Goal: Task Accomplishment & Management: Complete application form

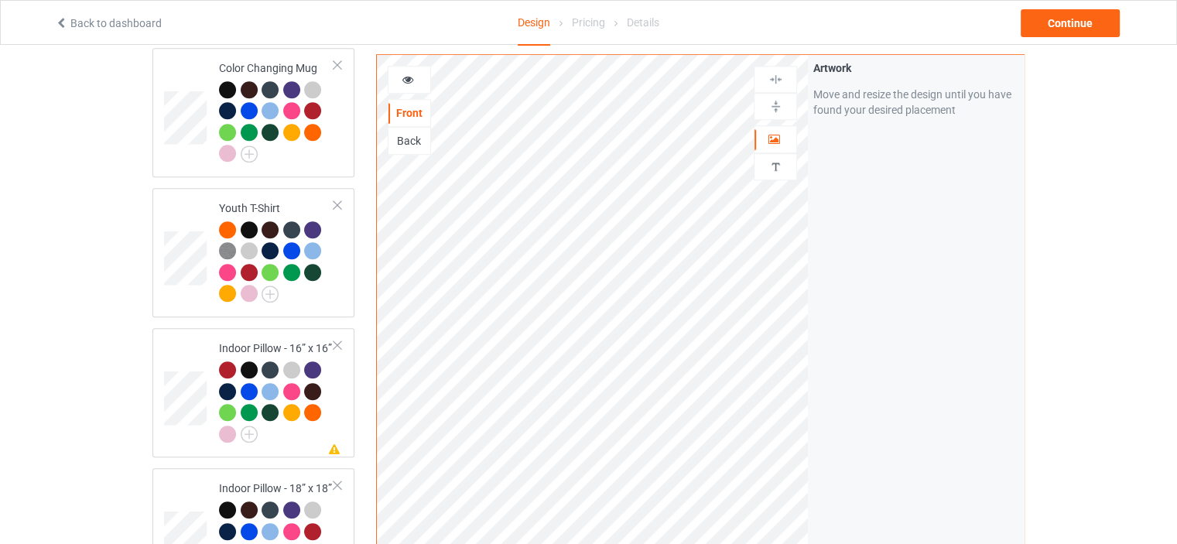
scroll to position [2820, 0]
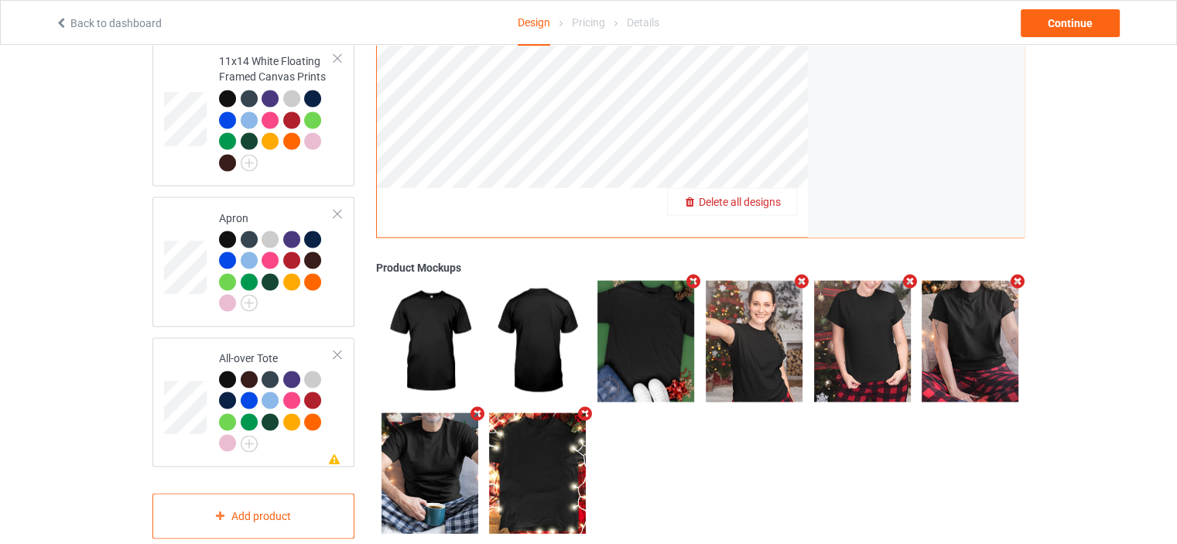
click at [773, 195] on span "Delete all designs" at bounding box center [740, 201] width 82 height 12
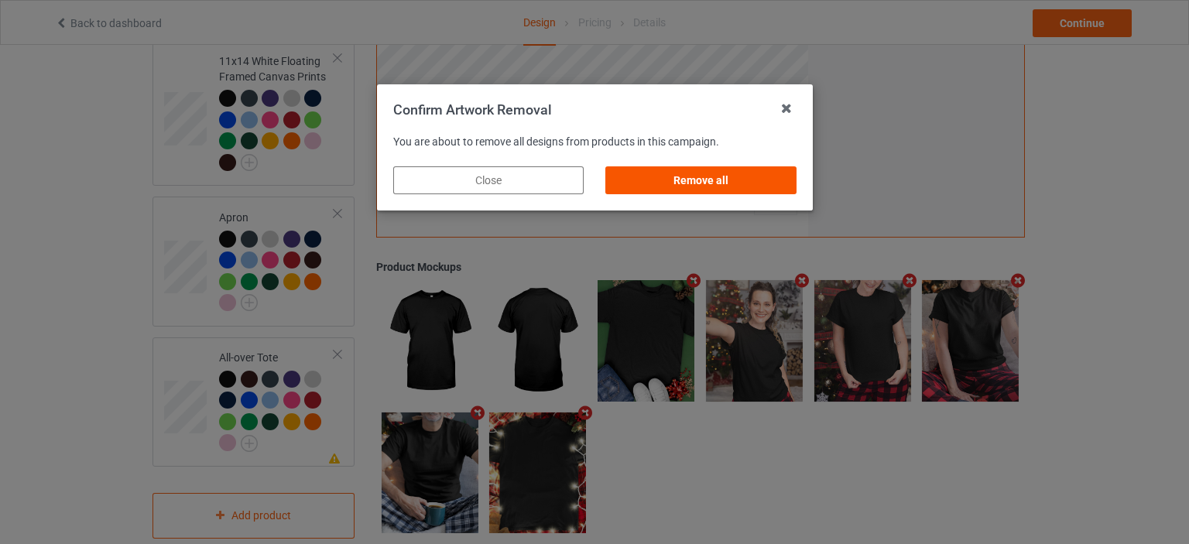
click at [700, 185] on div "Remove all" at bounding box center [700, 180] width 190 height 28
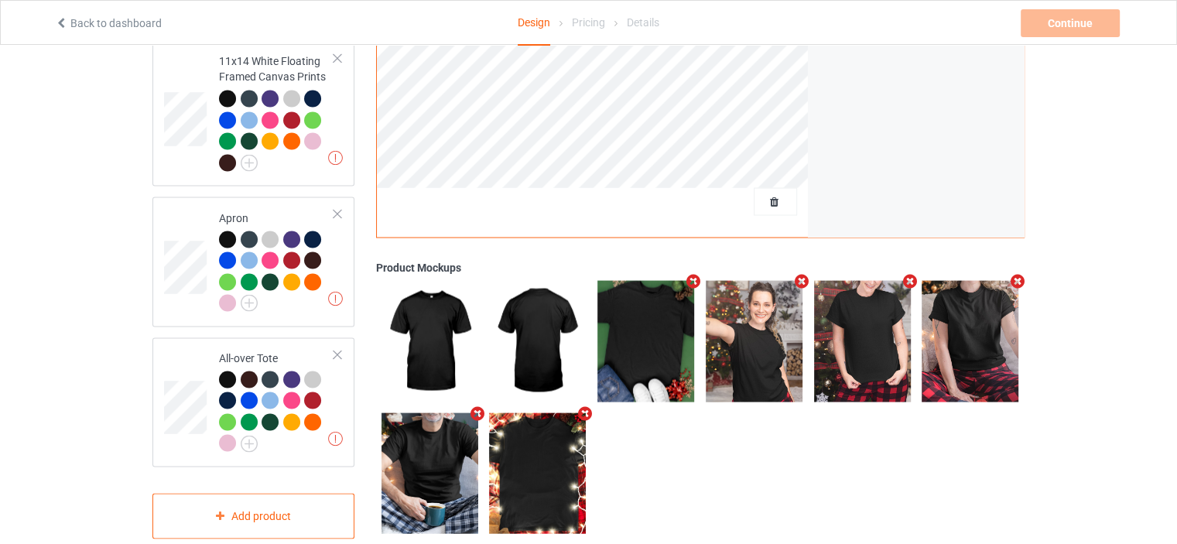
scroll to position [0, 0]
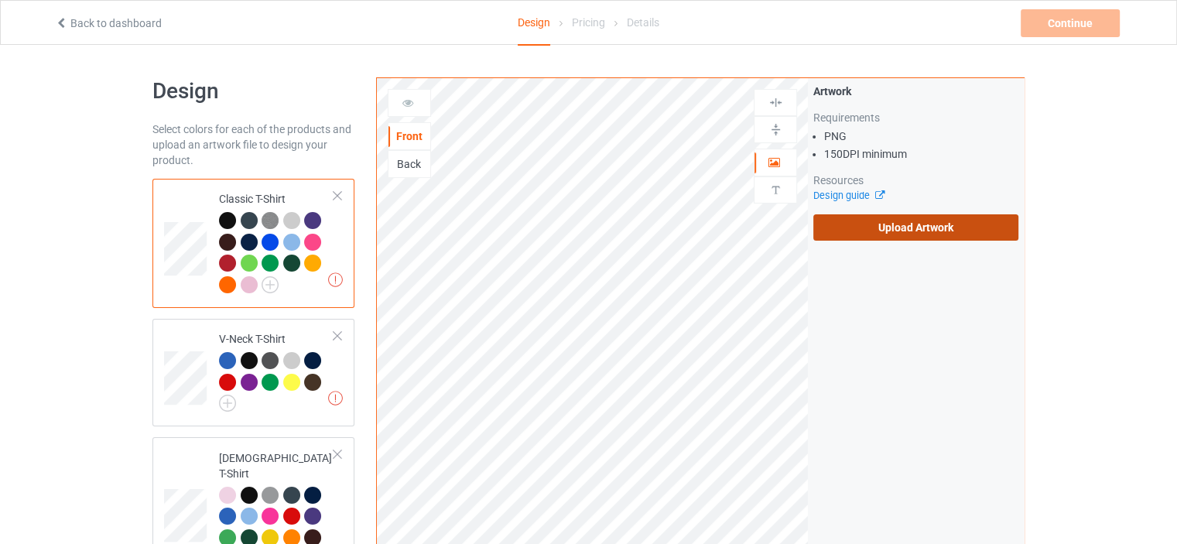
click at [901, 240] on label "Upload Artwork" at bounding box center [915, 227] width 205 height 26
click at [0, 0] on input "Upload Artwork" at bounding box center [0, 0] width 0 height 0
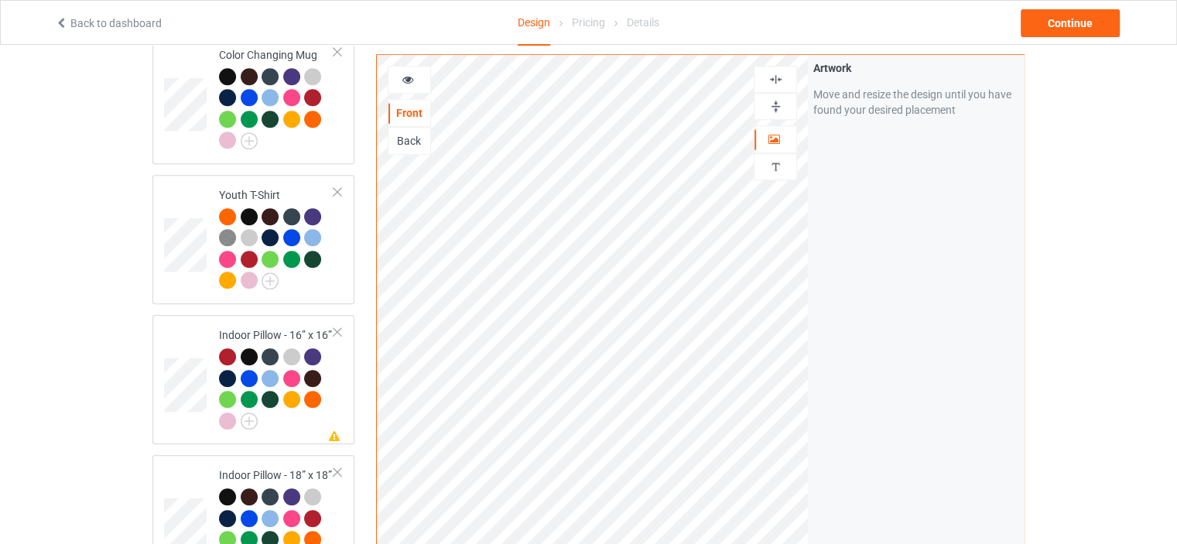
scroll to position [929, 0]
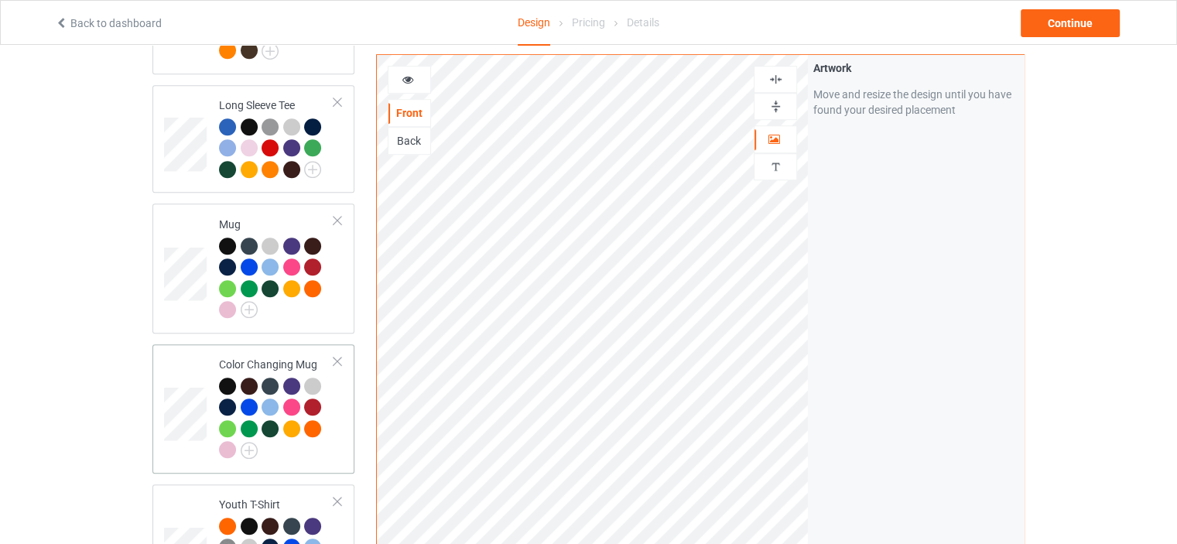
click at [260, 357] on div "Color Changing Mug" at bounding box center [276, 407] width 115 height 101
click at [786, 108] on div at bounding box center [776, 106] width 42 height 15
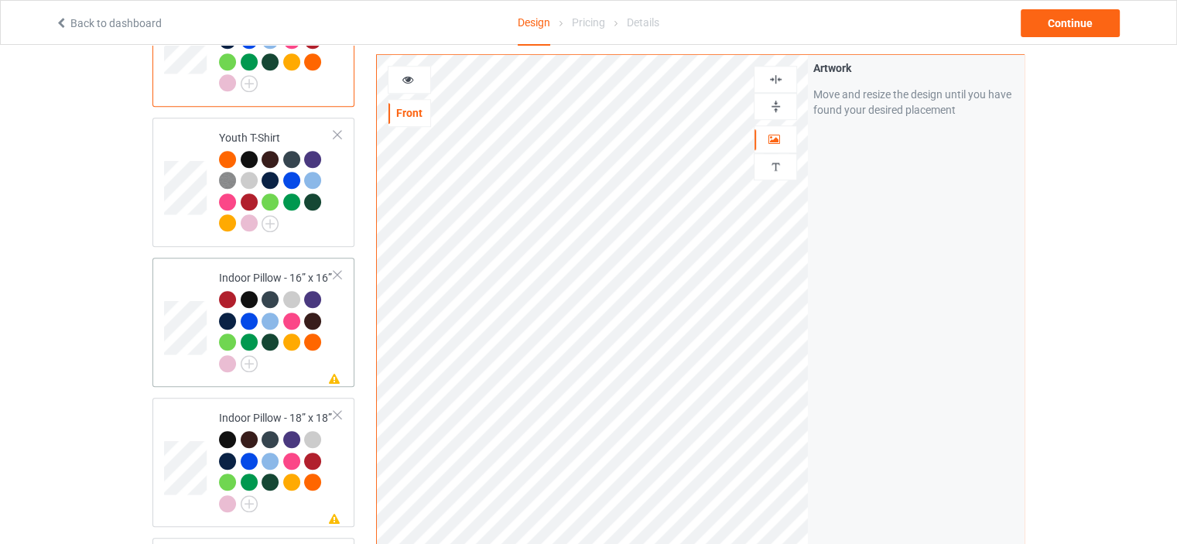
scroll to position [1316, 0]
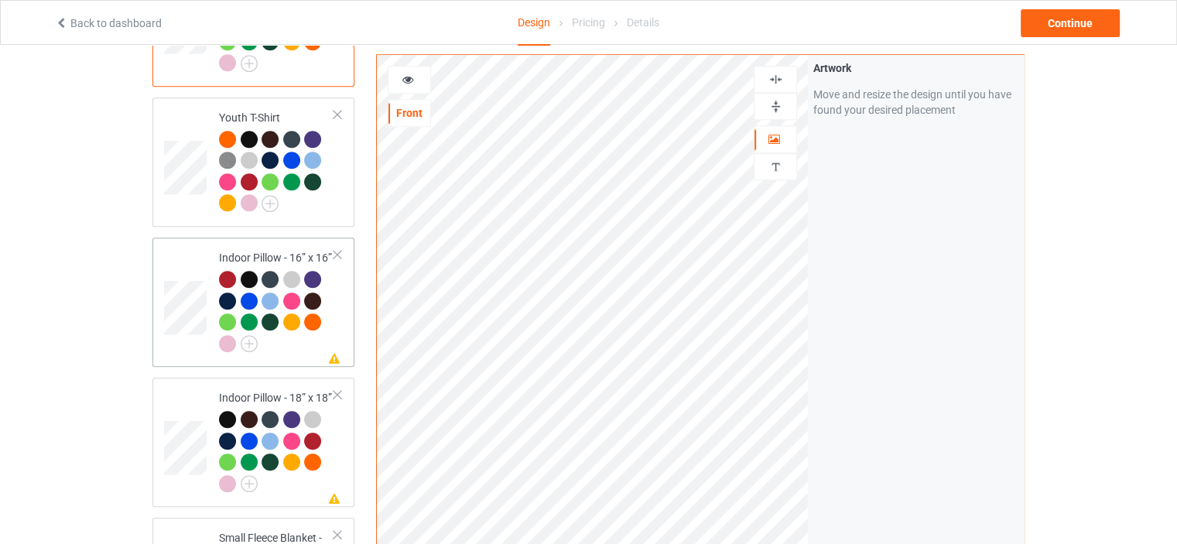
click at [270, 250] on div "Indoor Pillow - 16” x 16”" at bounding box center [276, 300] width 115 height 101
click at [777, 104] on img at bounding box center [776, 106] width 15 height 15
click at [779, 80] on img at bounding box center [776, 79] width 15 height 15
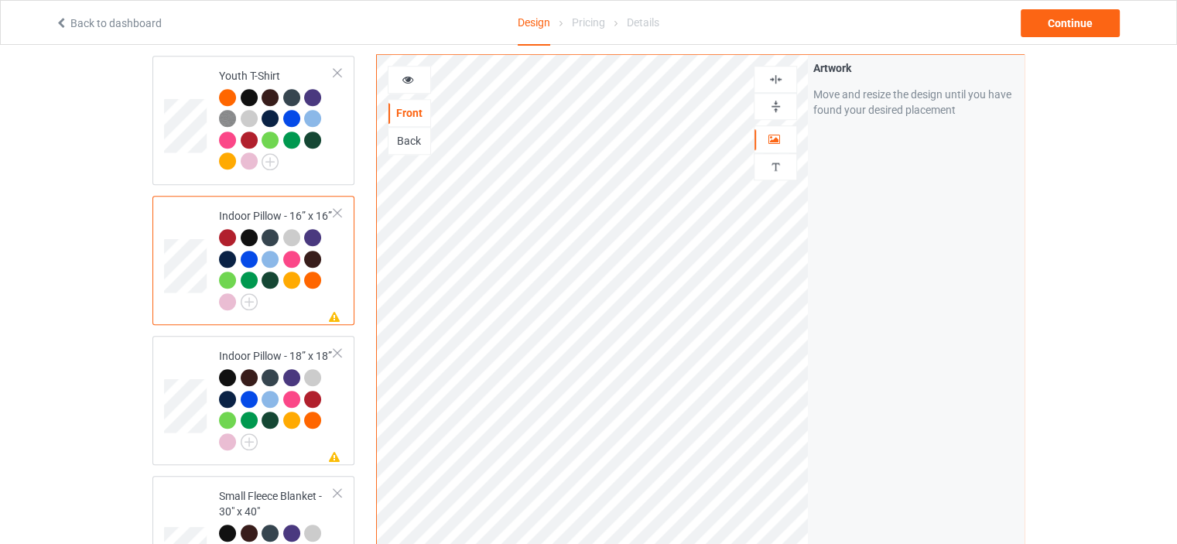
scroll to position [1393, 0]
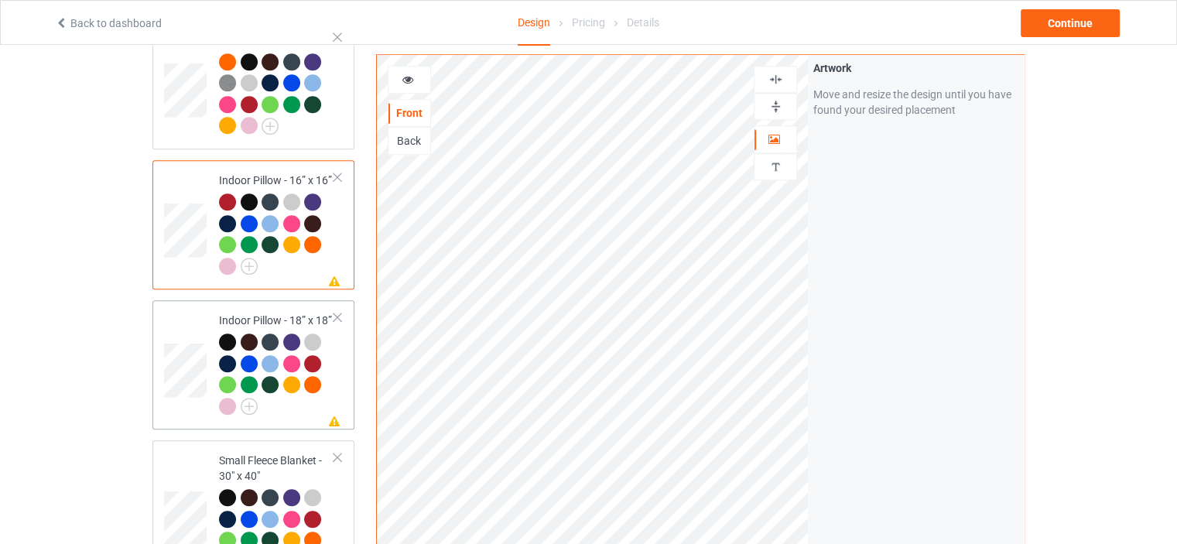
click at [289, 313] on div "Indoor Pillow - 18” x 18”" at bounding box center [276, 363] width 115 height 101
drag, startPoint x: 782, startPoint y: 104, endPoint x: 786, endPoint y: 77, distance: 28.1
click at [782, 104] on img at bounding box center [776, 106] width 15 height 15
click at [786, 75] on div at bounding box center [776, 79] width 42 height 15
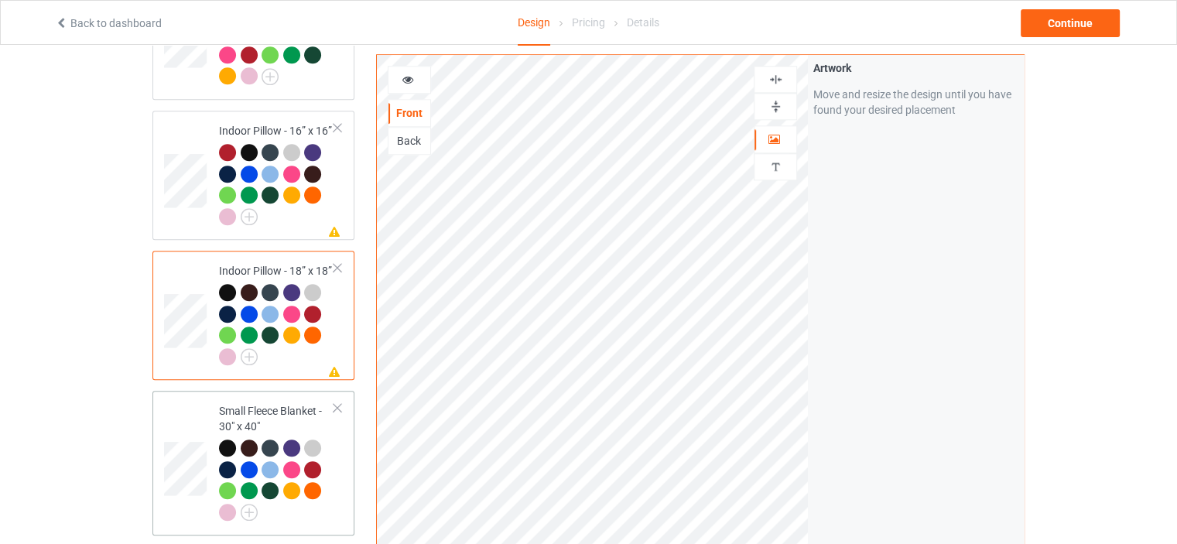
scroll to position [1548, 0]
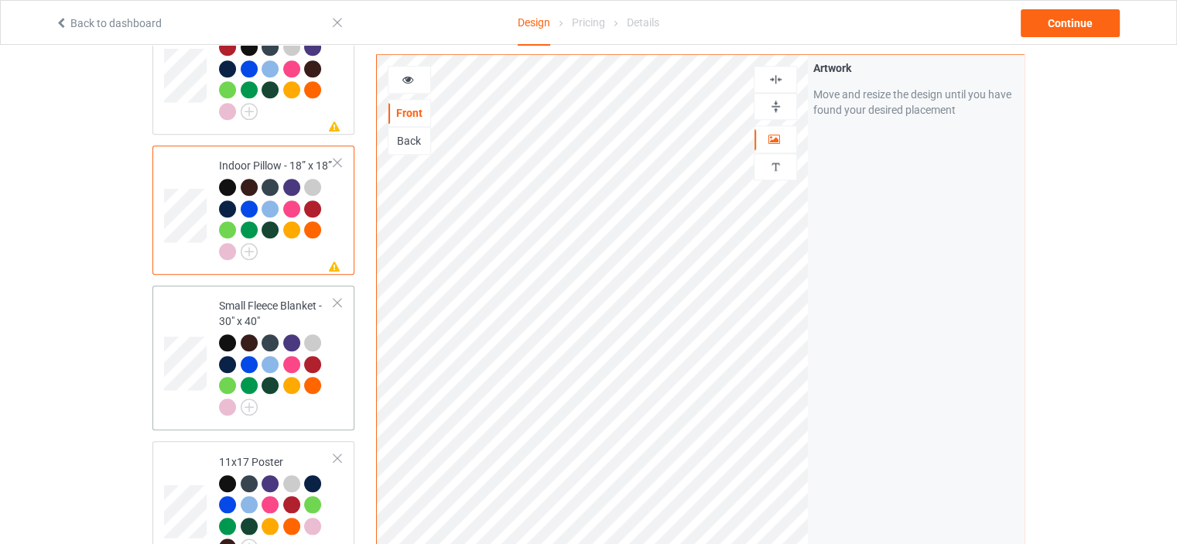
click at [255, 292] on td "Small Fleece Blanket - 30" x 40"" at bounding box center [277, 358] width 132 height 132
drag, startPoint x: 780, startPoint y: 108, endPoint x: 781, endPoint y: 79, distance: 28.6
click at [780, 107] on img at bounding box center [776, 106] width 15 height 15
click at [781, 79] on img at bounding box center [776, 79] width 15 height 15
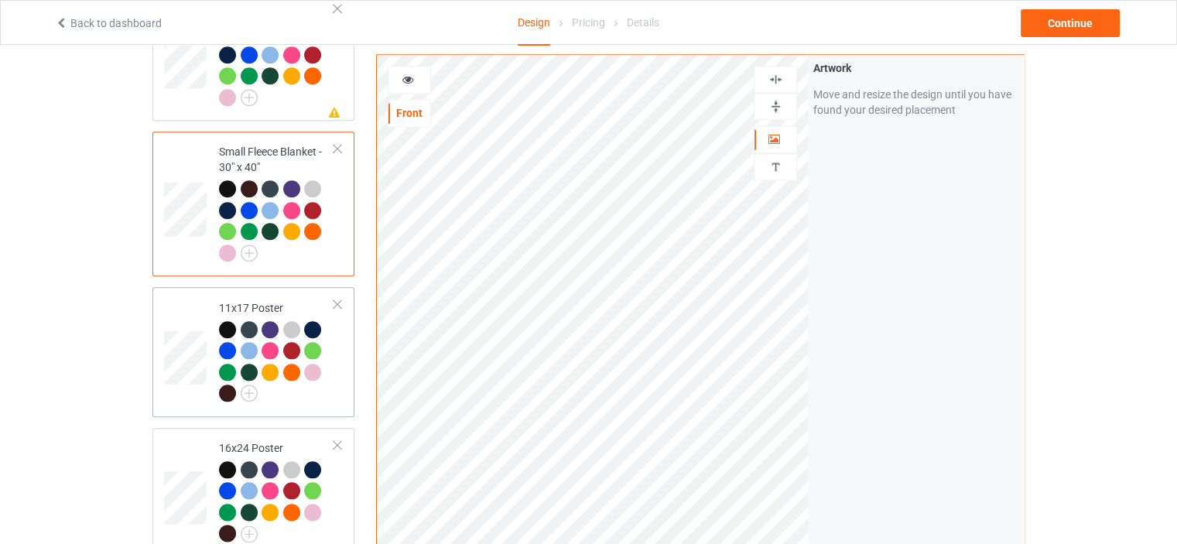
scroll to position [1703, 0]
click at [276, 300] on div "11x17 Poster" at bounding box center [276, 350] width 115 height 101
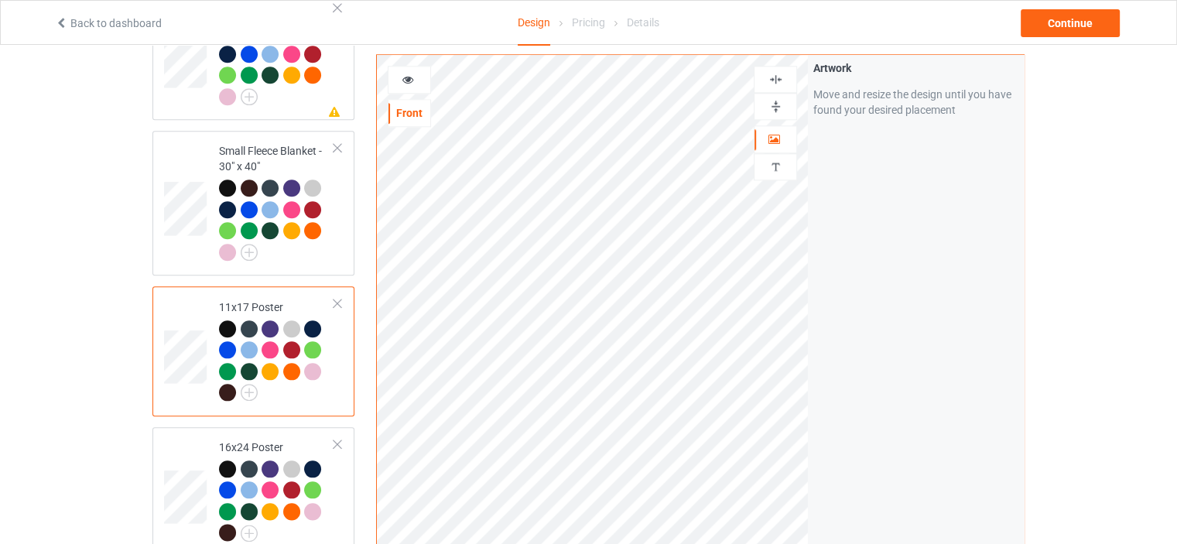
drag, startPoint x: 783, startPoint y: 101, endPoint x: 783, endPoint y: 77, distance: 24.8
click at [782, 101] on img at bounding box center [776, 106] width 15 height 15
click at [783, 76] on div at bounding box center [776, 79] width 42 height 15
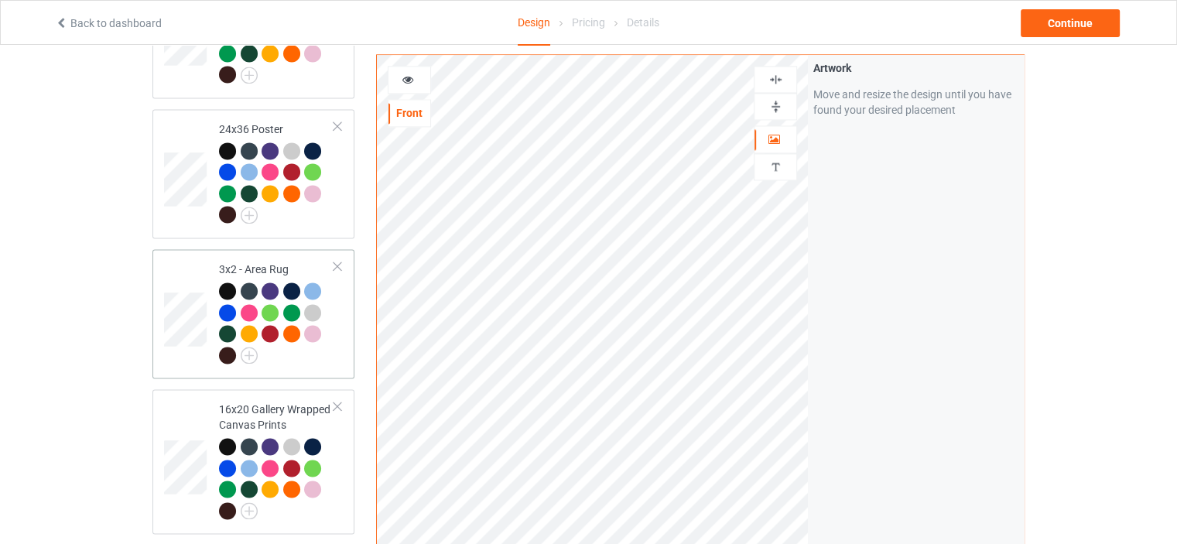
scroll to position [2167, 0]
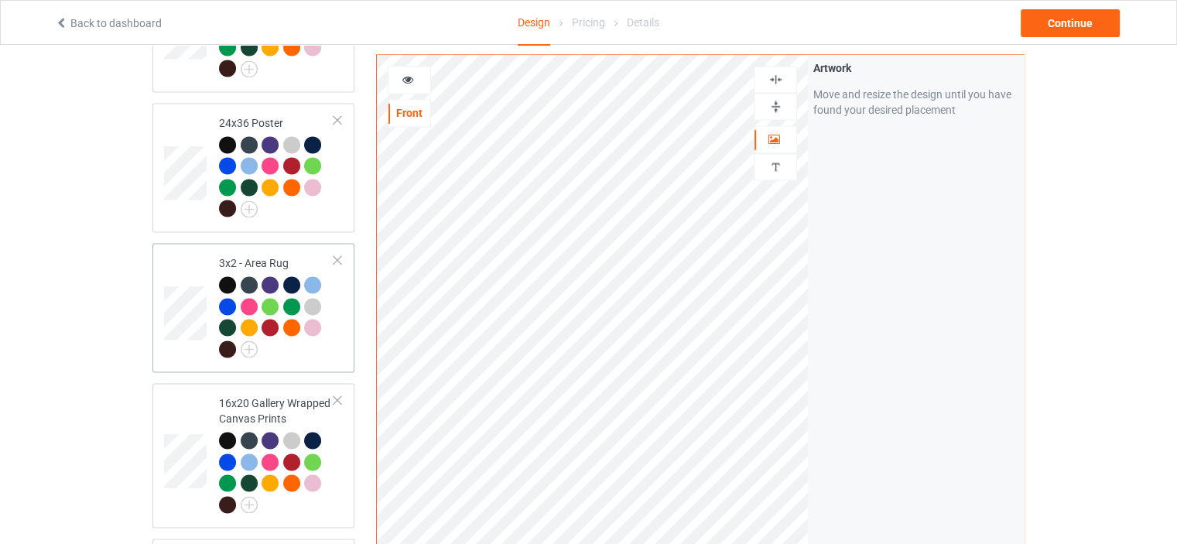
click at [269, 249] on td "3x2 - Area Rug" at bounding box center [277, 307] width 132 height 117
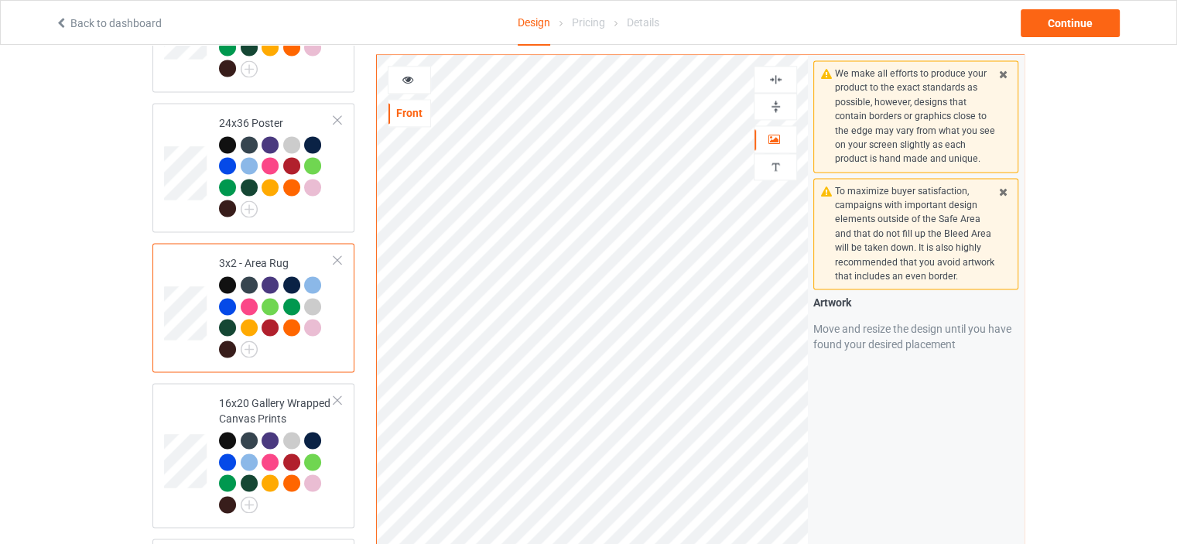
click at [769, 106] on img at bounding box center [776, 106] width 15 height 15
click at [773, 80] on img at bounding box center [776, 79] width 15 height 15
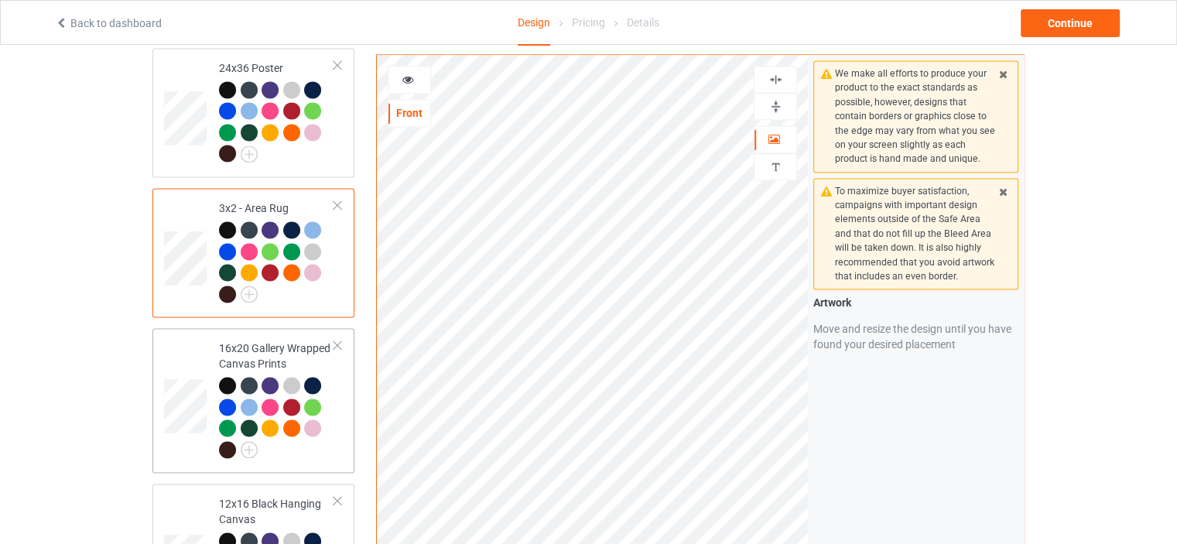
scroll to position [2322, 0]
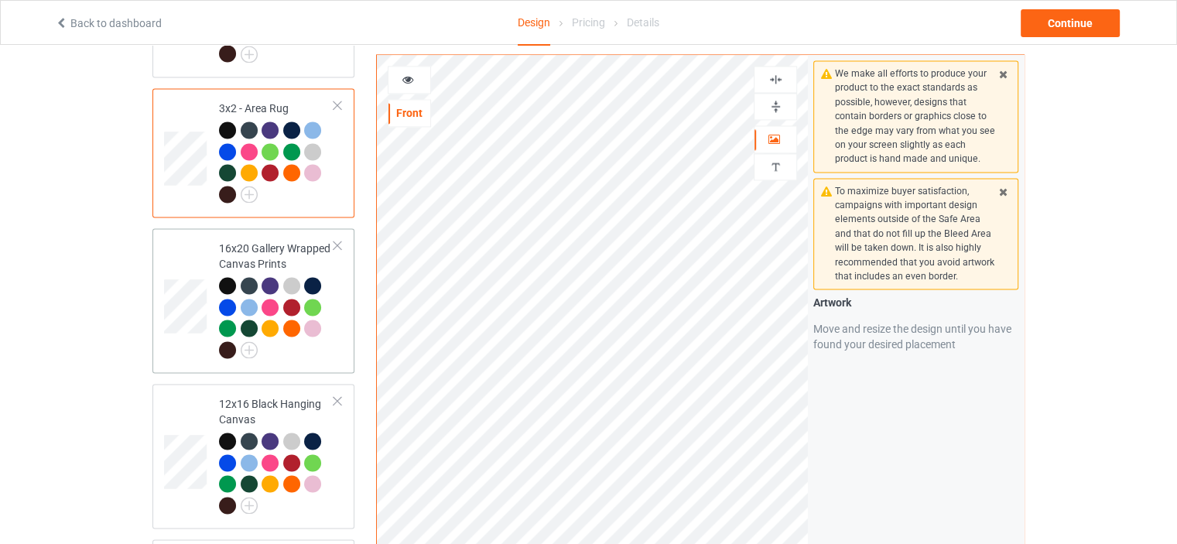
click at [263, 241] on div "16x20 Gallery Wrapped Canvas Prints" at bounding box center [276, 299] width 115 height 116
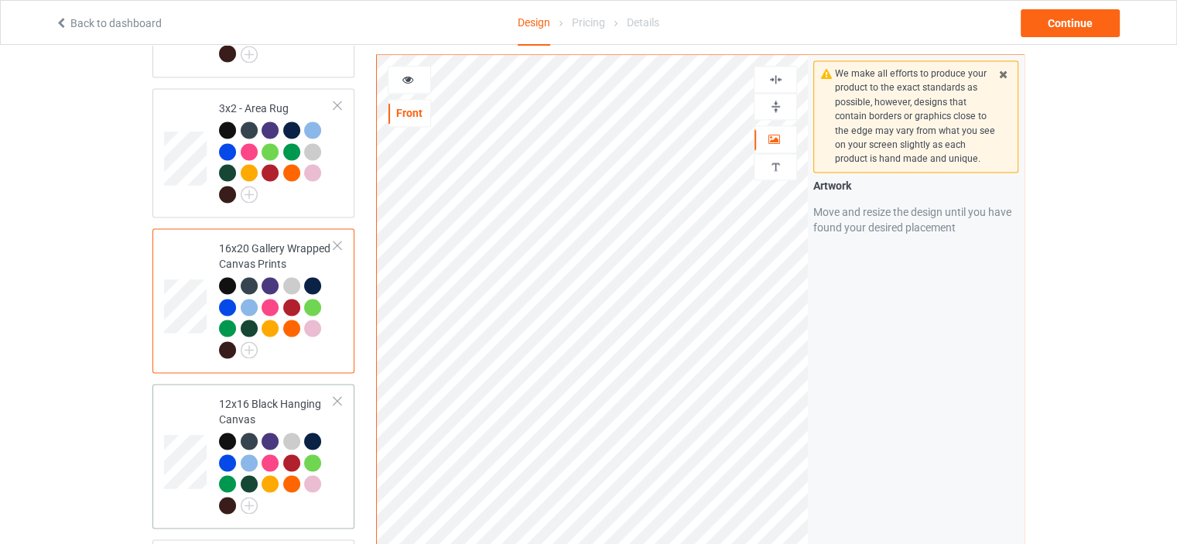
click at [266, 396] on div "12x16 Black Hanging Canvas" at bounding box center [276, 454] width 115 height 116
click at [783, 104] on div at bounding box center [776, 106] width 42 height 15
click at [784, 80] on div at bounding box center [776, 79] width 42 height 15
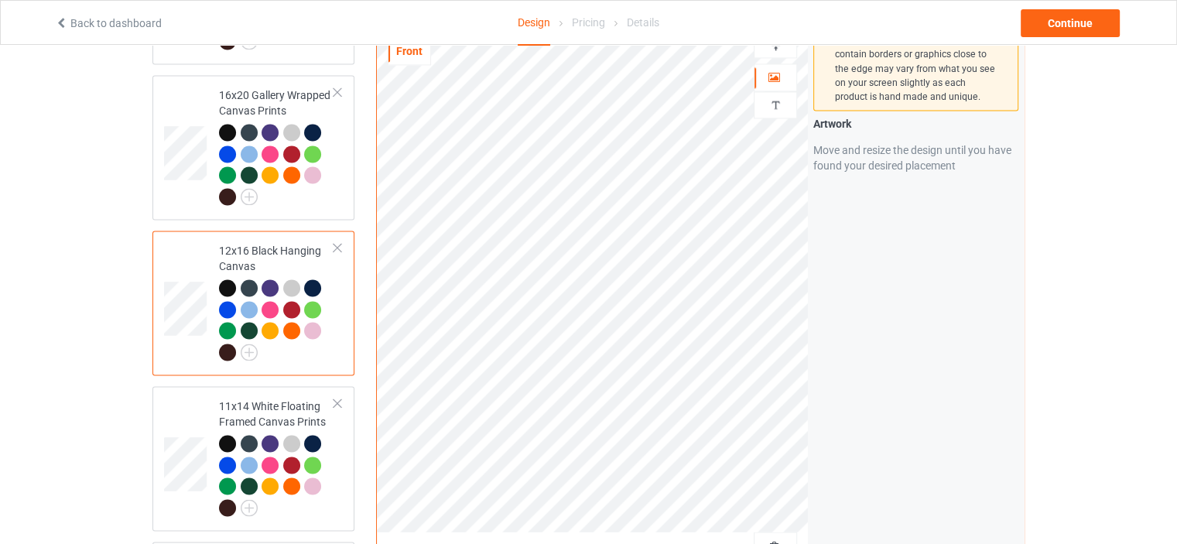
scroll to position [2477, 0]
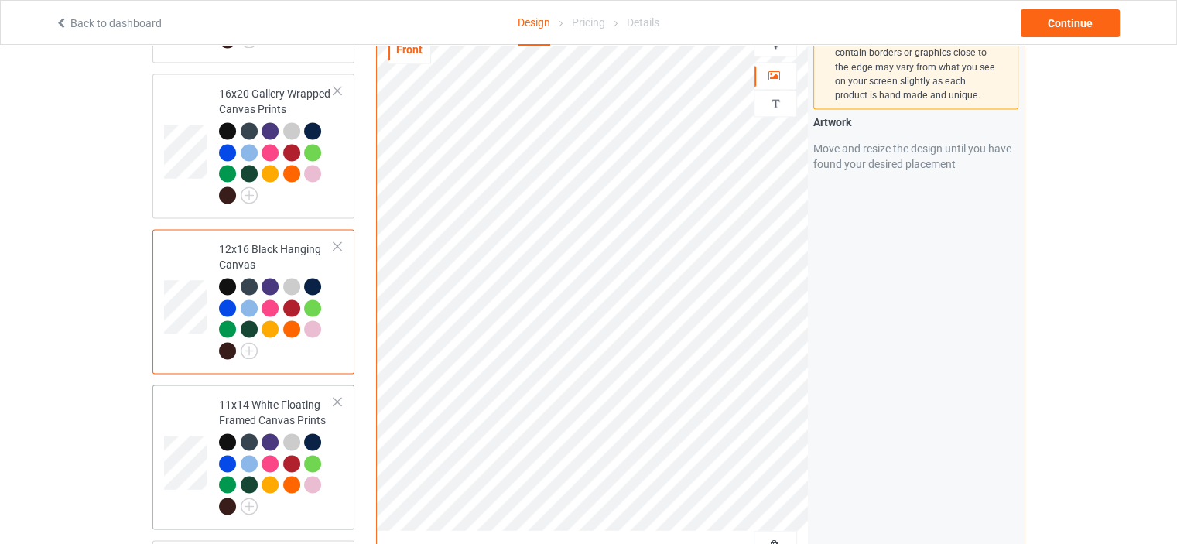
click at [260, 391] on td "11x14 White Floating Framed Canvas Prints" at bounding box center [277, 457] width 132 height 132
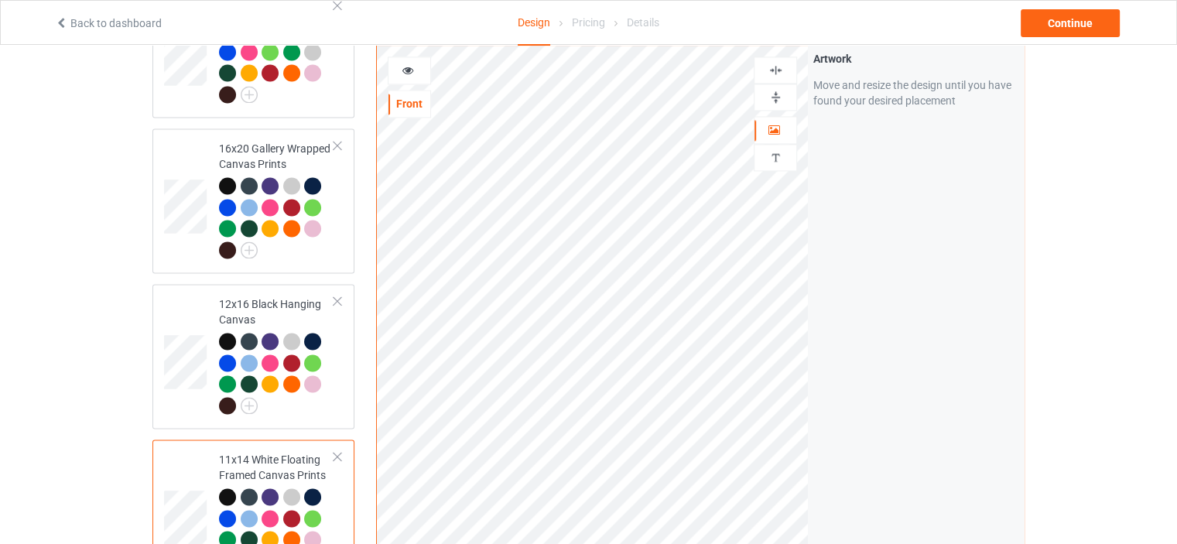
scroll to position [2399, 0]
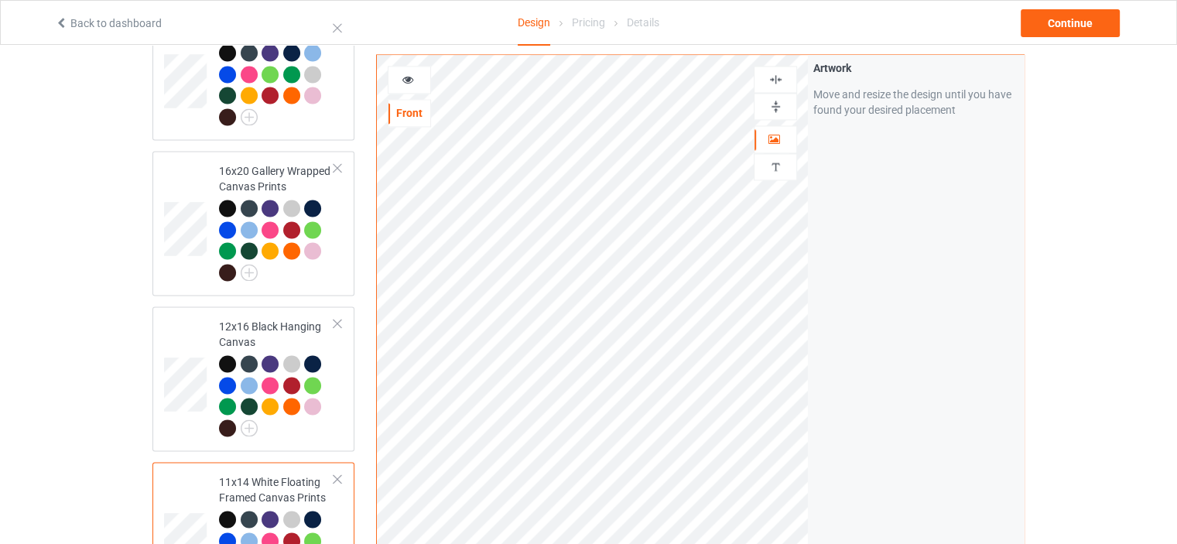
drag, startPoint x: 774, startPoint y: 91, endPoint x: 779, endPoint y: 63, distance: 28.2
click at [773, 99] on img at bounding box center [776, 106] width 15 height 15
click at [779, 72] on img at bounding box center [776, 79] width 15 height 15
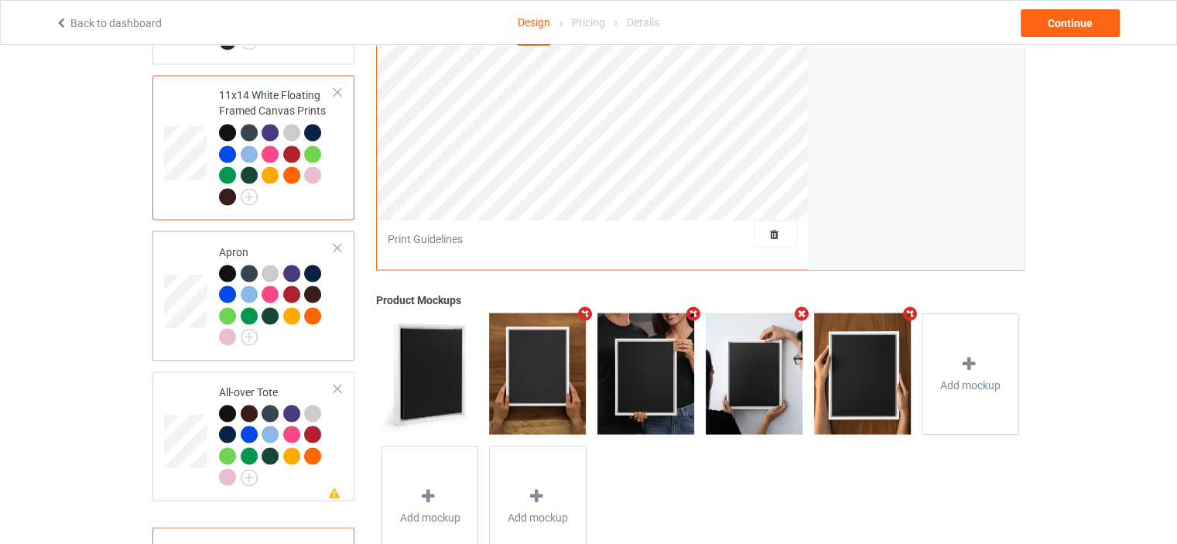
click at [276, 244] on div "Apron" at bounding box center [276, 294] width 115 height 101
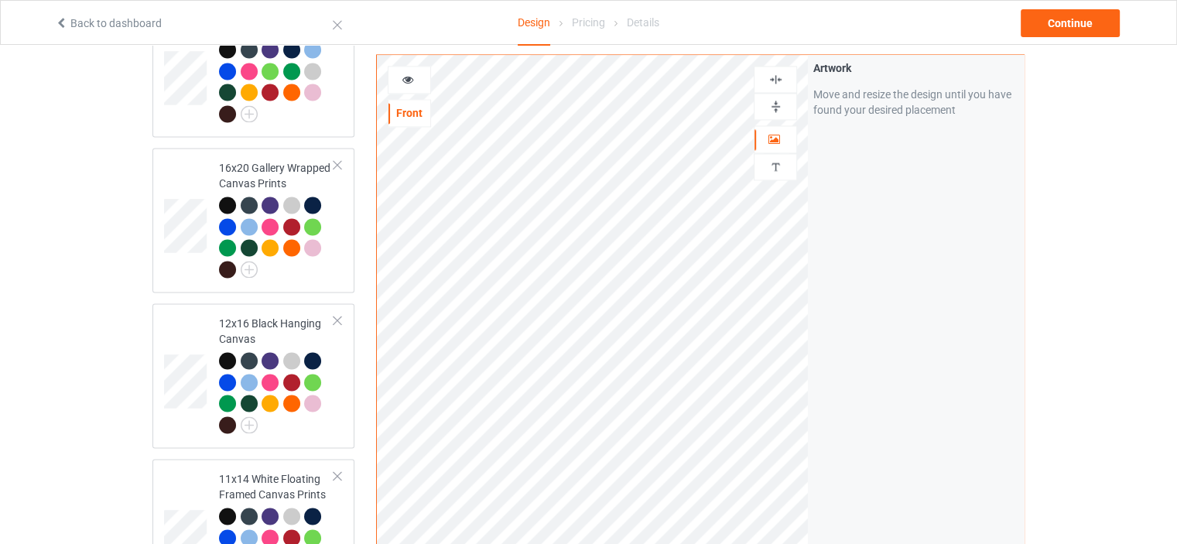
scroll to position [2399, 0]
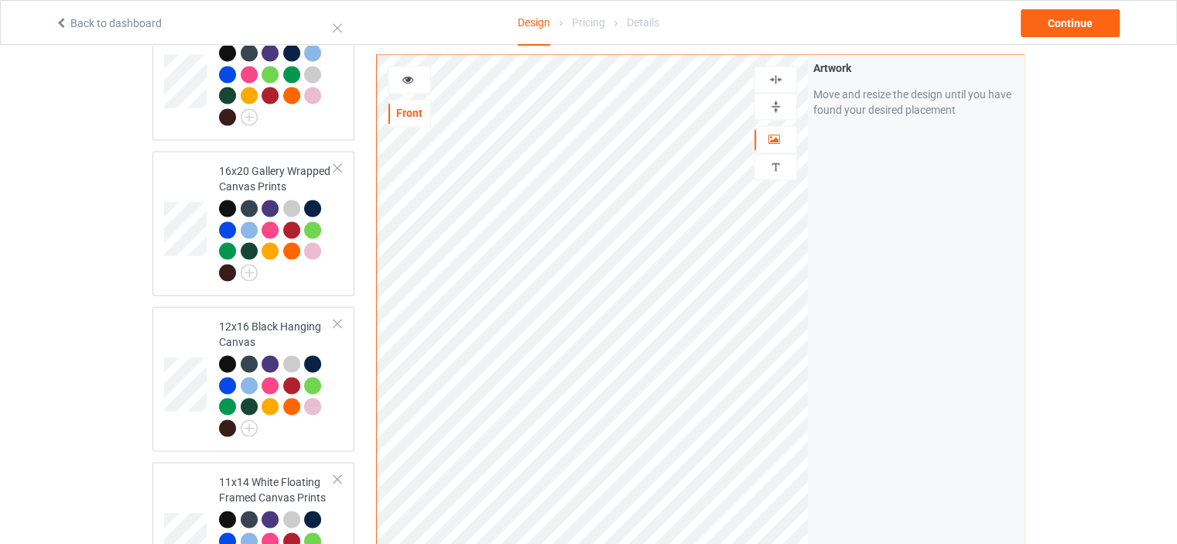
click at [779, 72] on img at bounding box center [776, 79] width 15 height 15
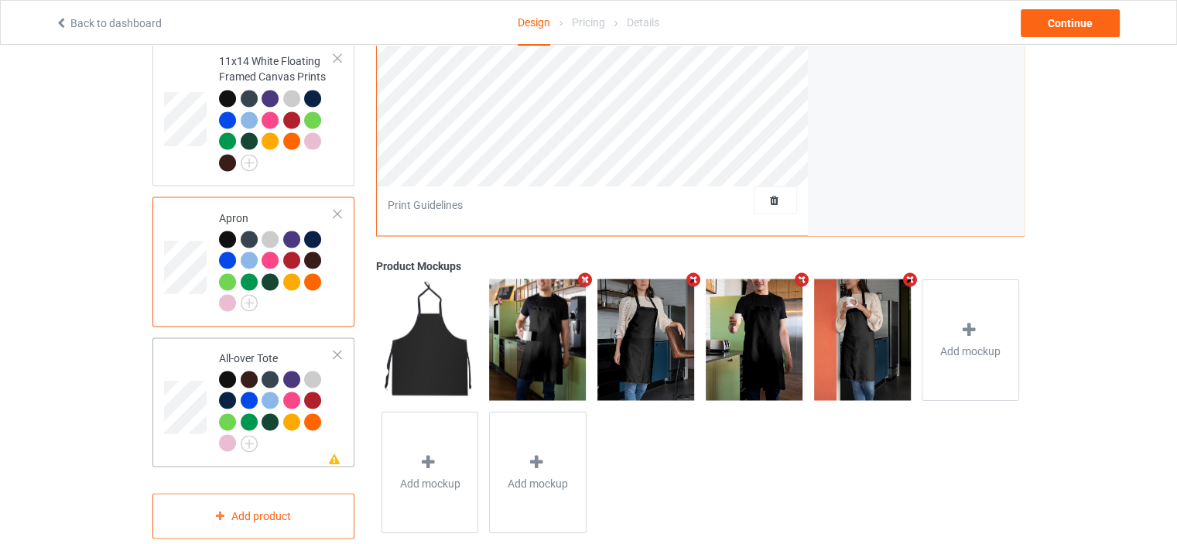
click at [253, 344] on td "Missing artwork on 1 side(s) All-over Tote" at bounding box center [277, 402] width 132 height 117
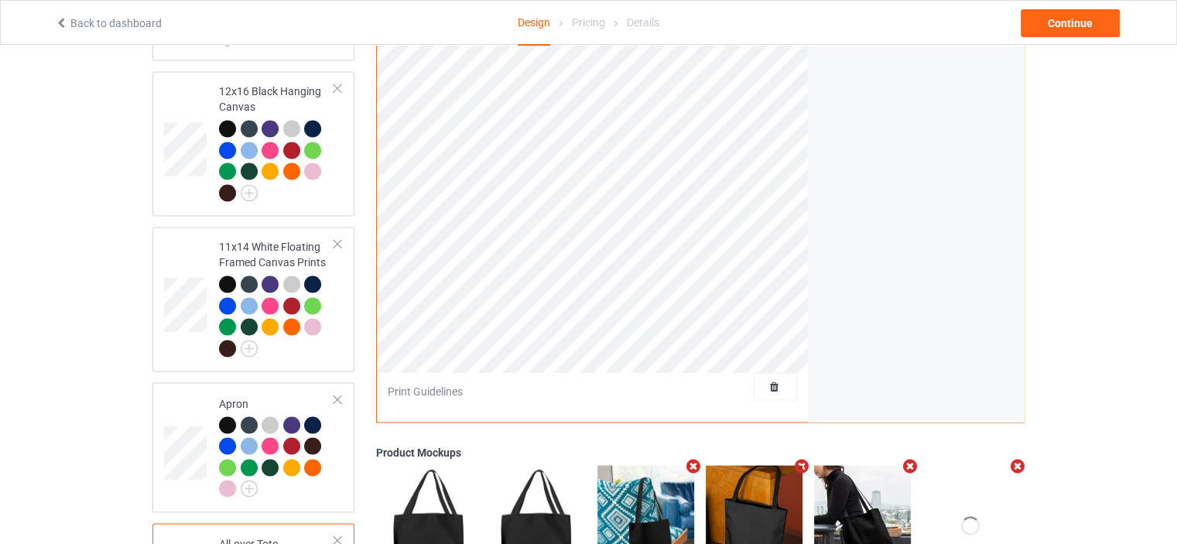
scroll to position [2356, 0]
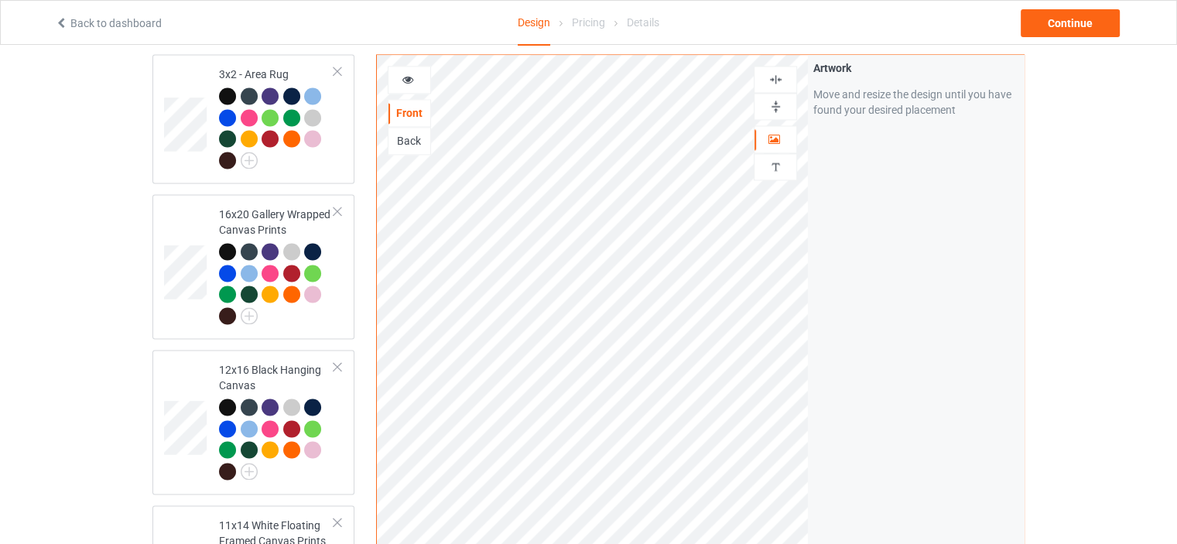
click at [775, 78] on img at bounding box center [776, 79] width 15 height 15
click at [779, 76] on img at bounding box center [776, 79] width 15 height 15
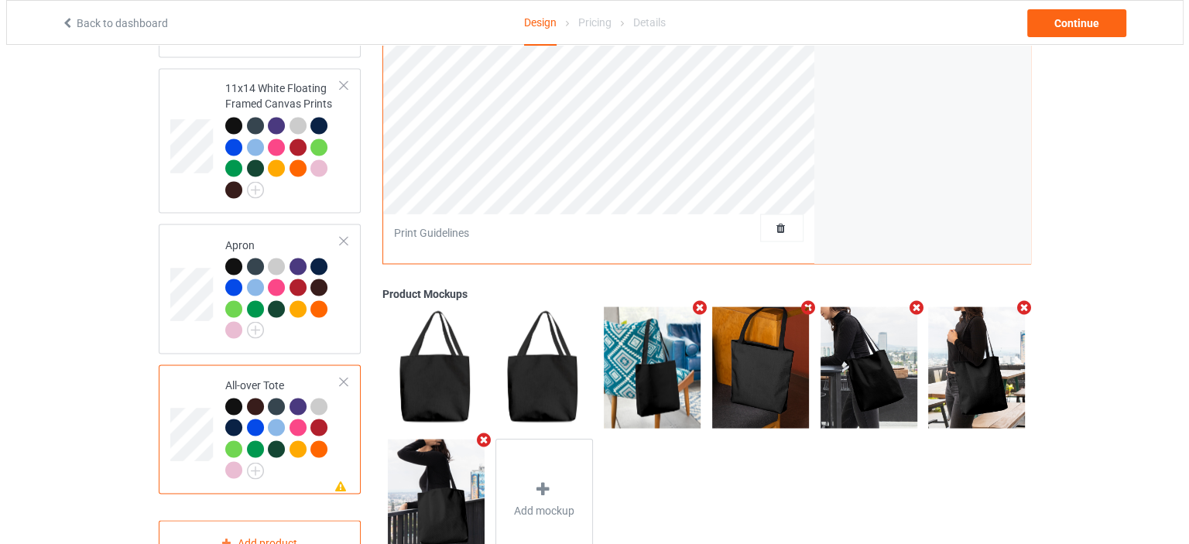
scroll to position [2820, 0]
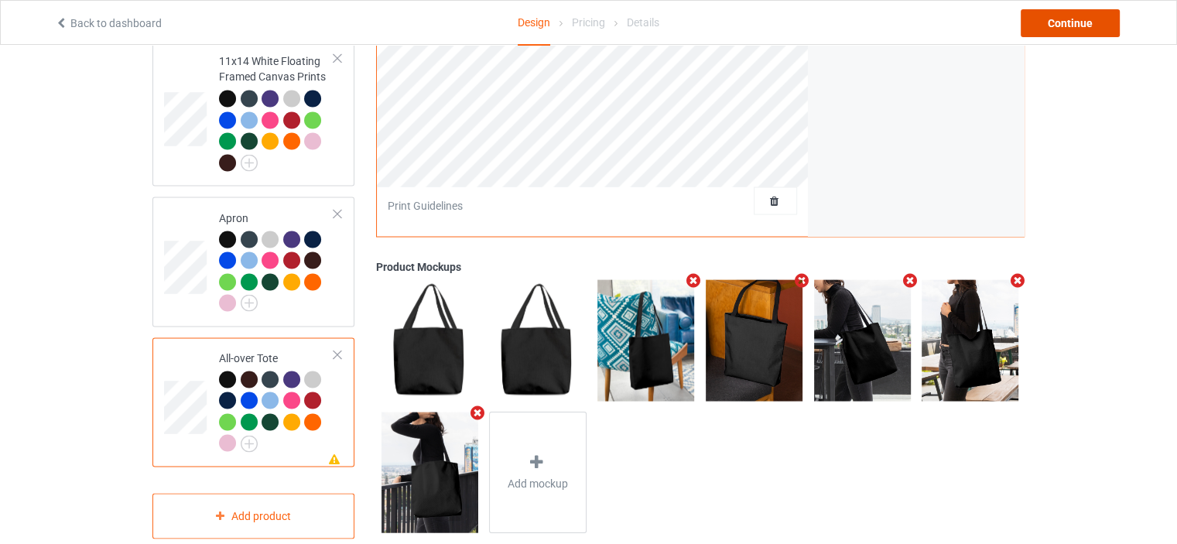
click at [1083, 33] on div "Continue" at bounding box center [1070, 23] width 99 height 28
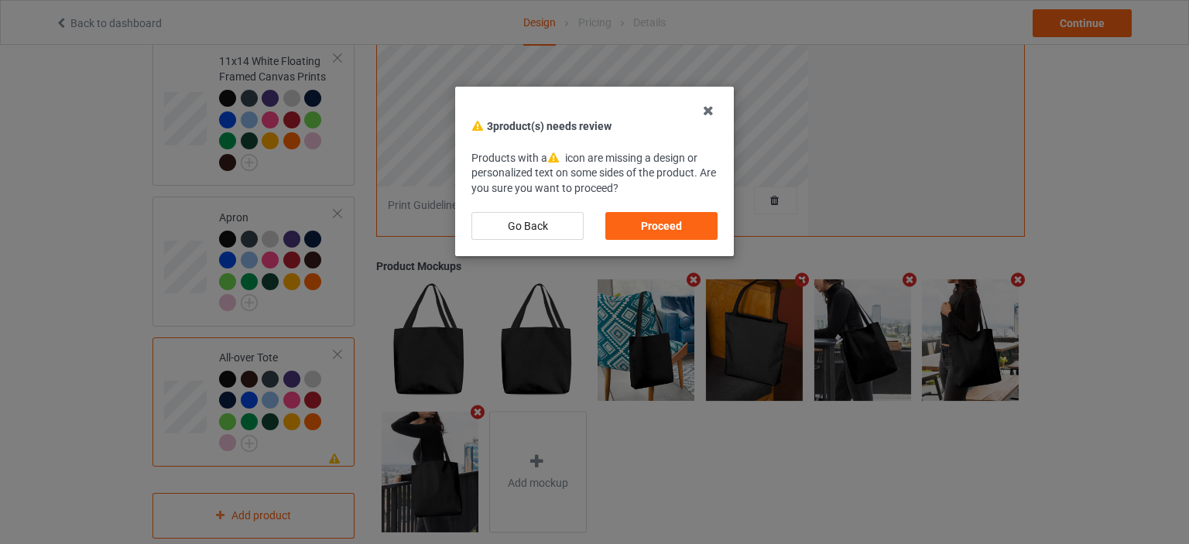
click at [670, 232] on div "Proceed" at bounding box center [661, 226] width 112 height 28
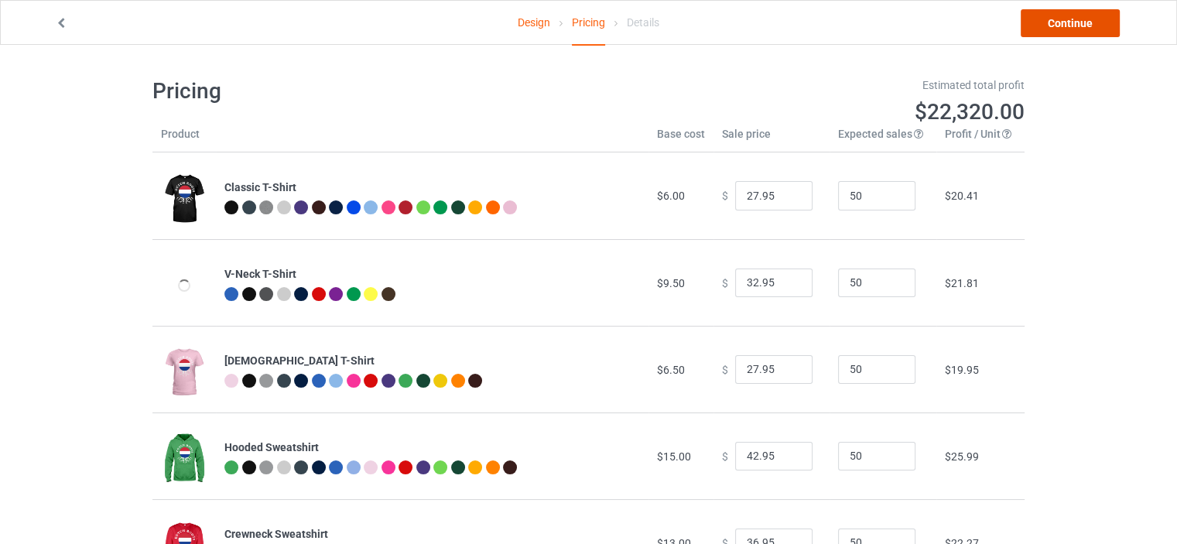
click at [1087, 28] on link "Continue" at bounding box center [1070, 23] width 99 height 28
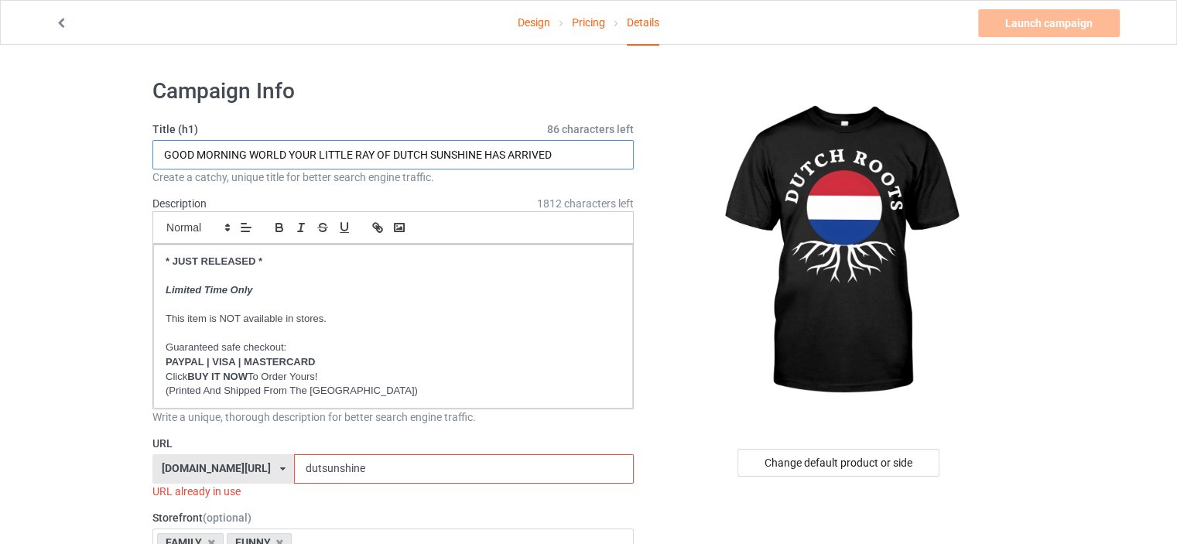
drag, startPoint x: 572, startPoint y: 154, endPoint x: 23, endPoint y: 153, distance: 548.8
type input "DUTCH ROOTS"
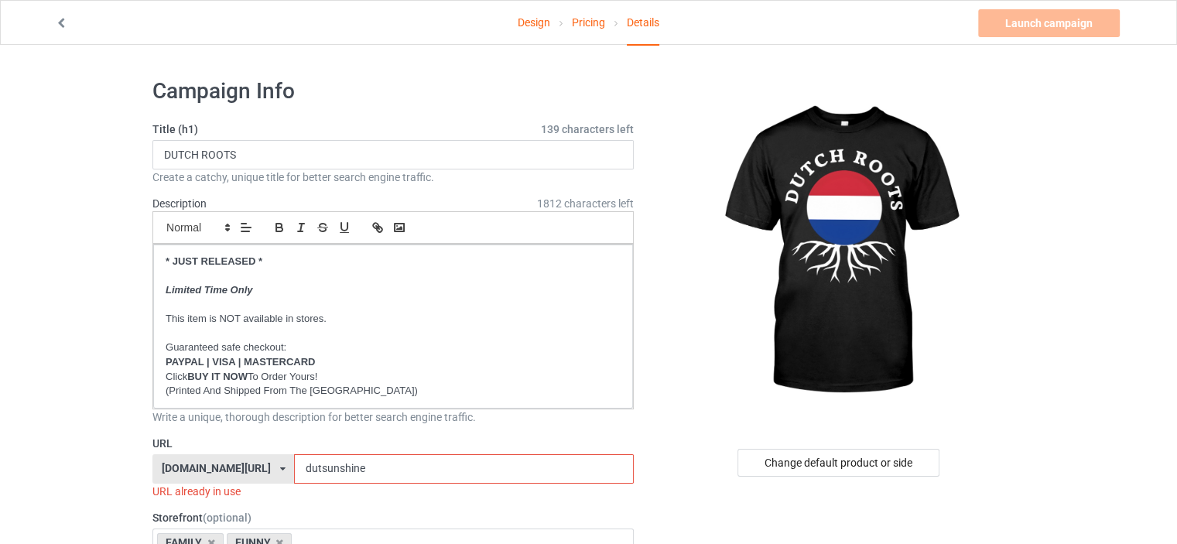
drag, startPoint x: 420, startPoint y: 470, endPoint x: 337, endPoint y: 470, distance: 82.8
click at [337, 470] on input "dutsunshine" at bounding box center [463, 468] width 339 height 29
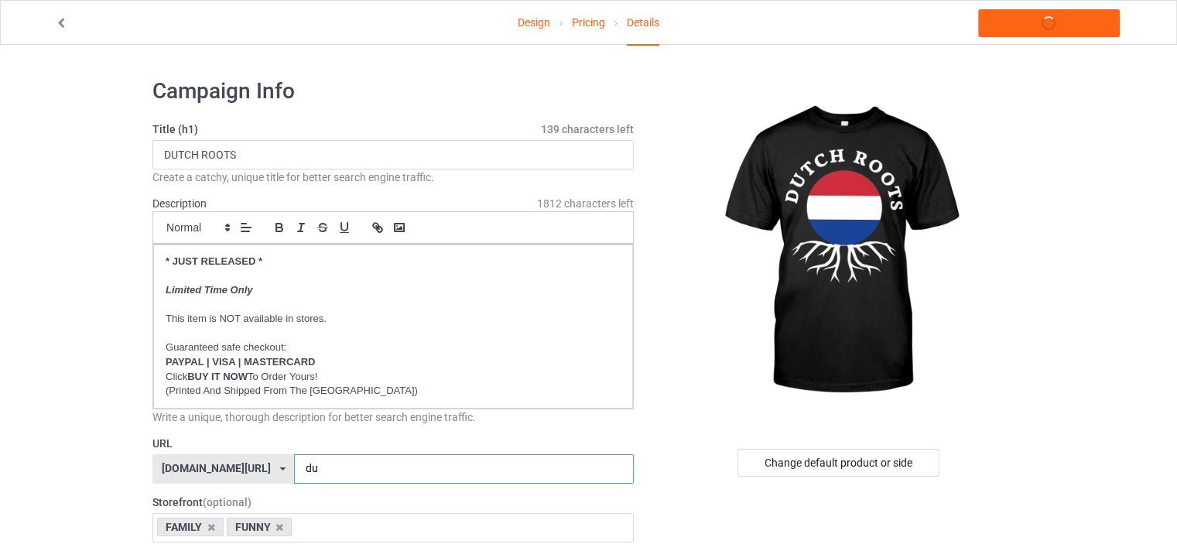
type input "d"
type input "roots"
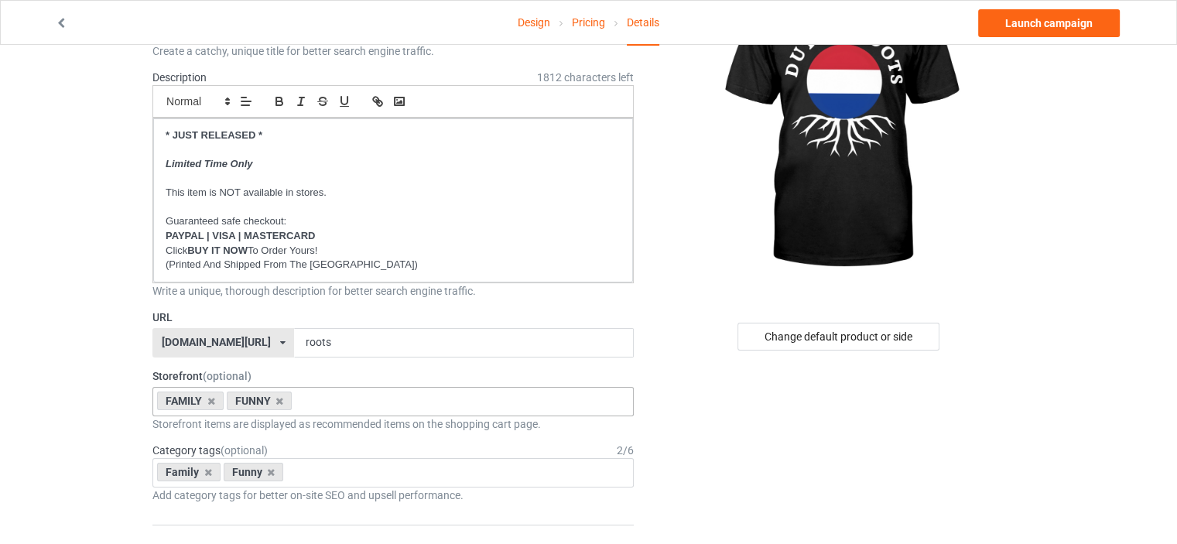
scroll to position [232, 0]
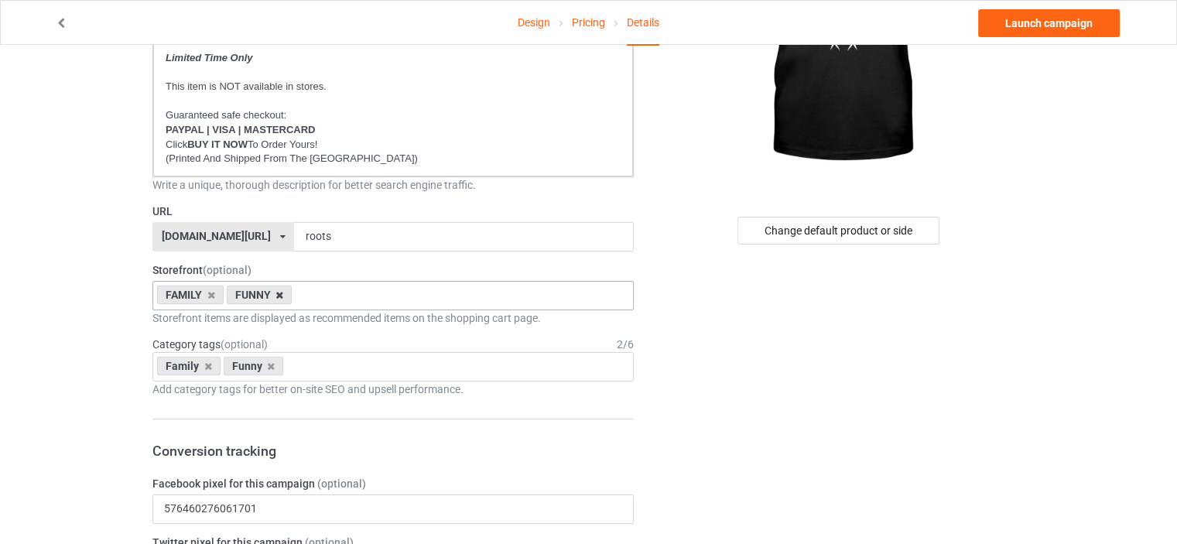
click at [279, 293] on icon at bounding box center [280, 295] width 8 height 10
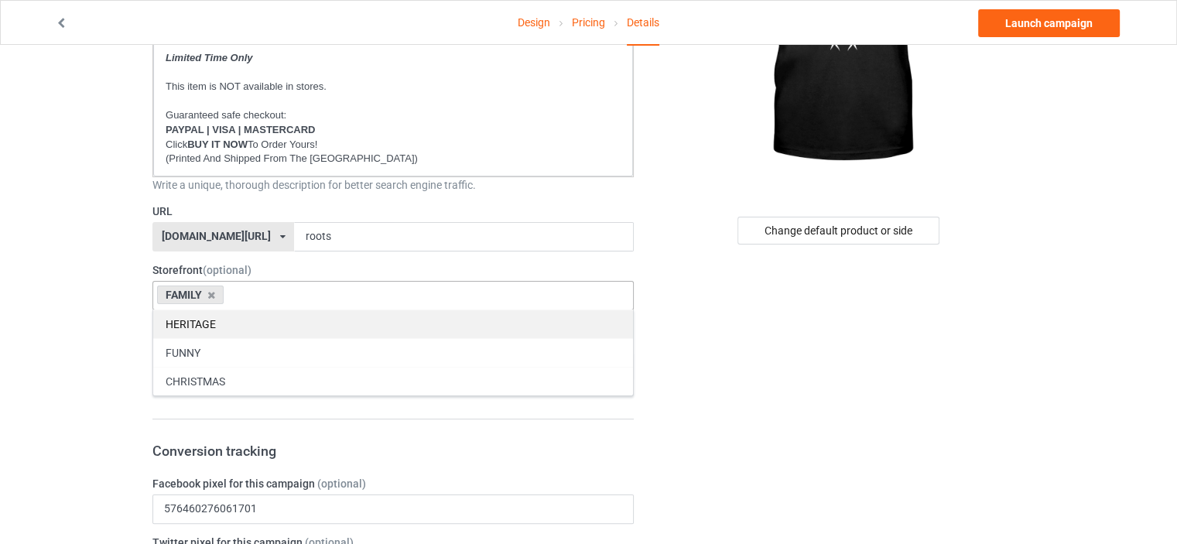
click at [252, 322] on div "HERITAGE" at bounding box center [393, 324] width 480 height 29
click at [248, 322] on div "FUNNY" at bounding box center [393, 324] width 480 height 29
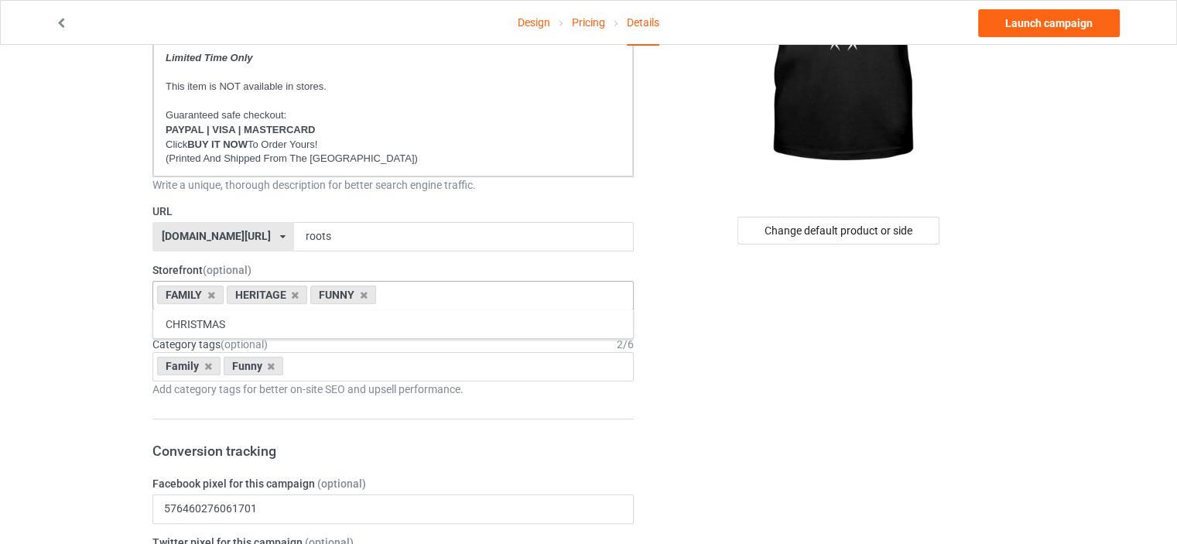
click at [267, 367] on icon at bounding box center [271, 366] width 8 height 10
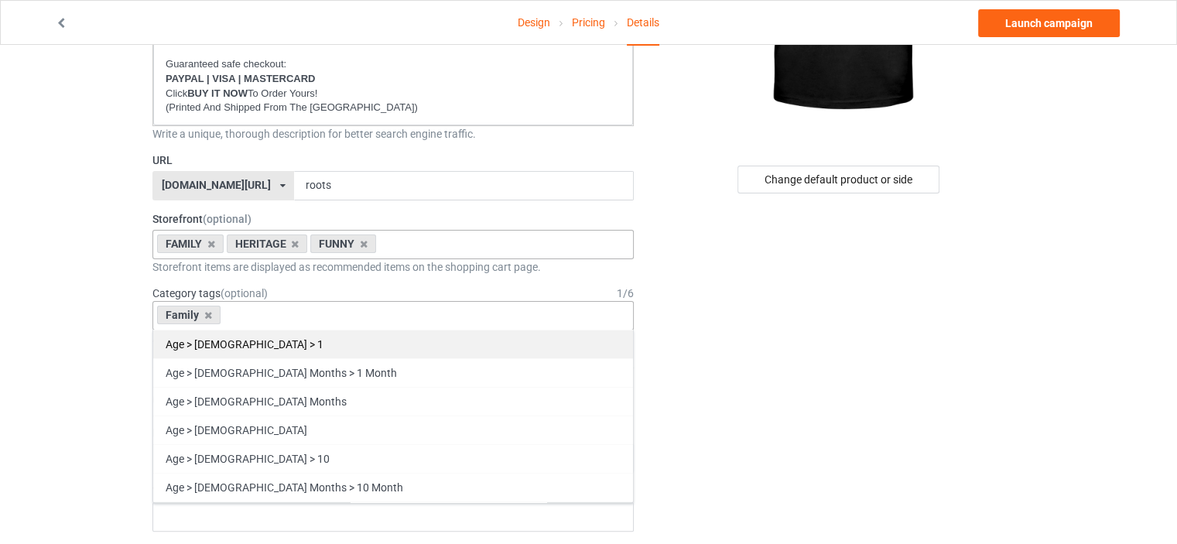
scroll to position [310, 0]
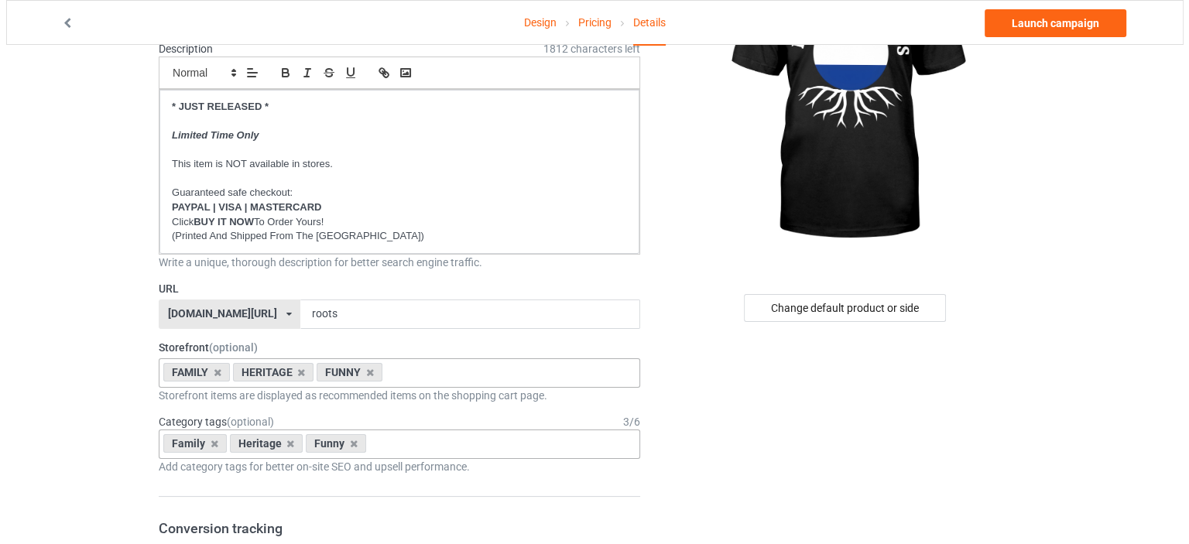
scroll to position [0, 0]
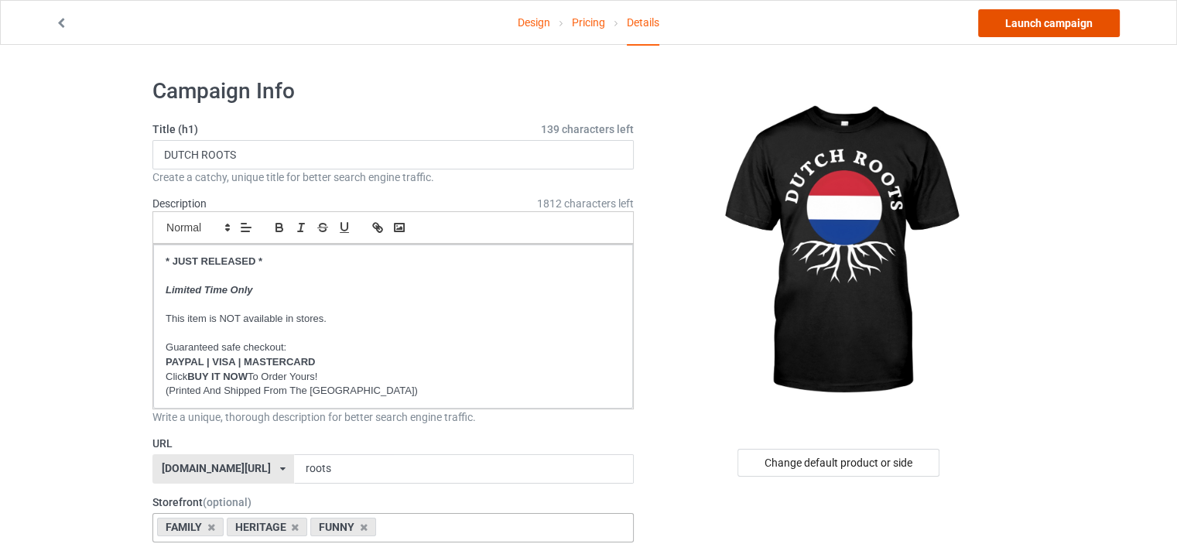
click at [1080, 28] on link "Launch campaign" at bounding box center [1049, 23] width 142 height 28
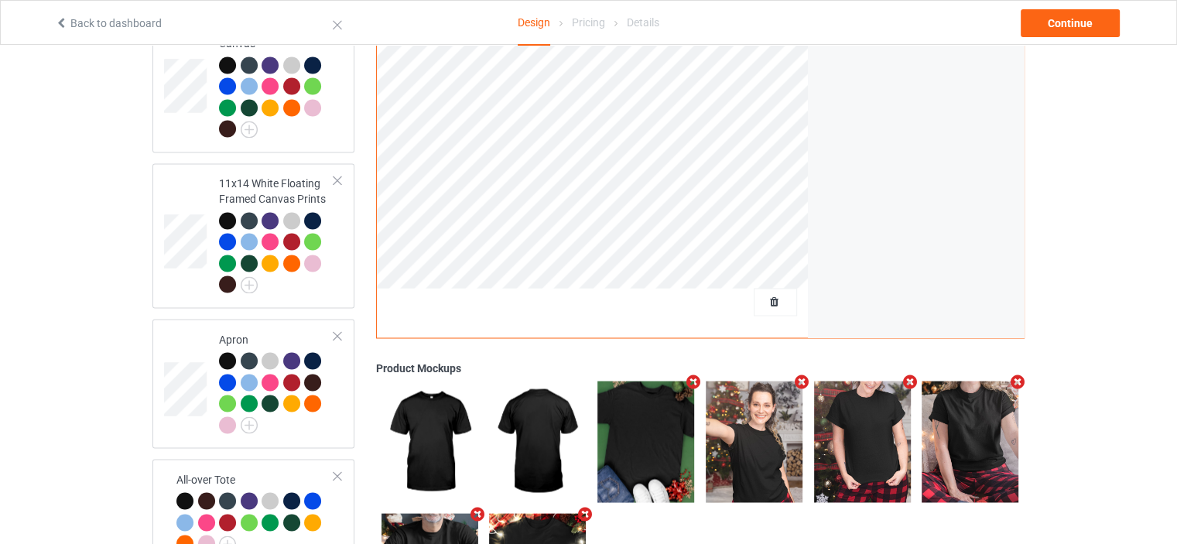
scroll to position [2720, 0]
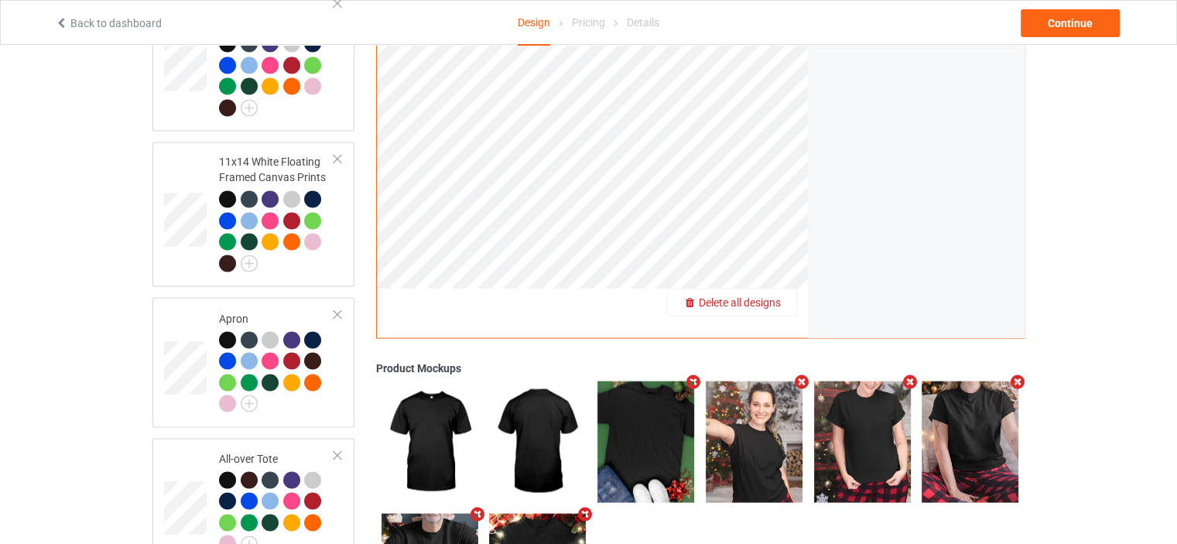
click at [756, 296] on span "Delete all designs" at bounding box center [740, 302] width 82 height 12
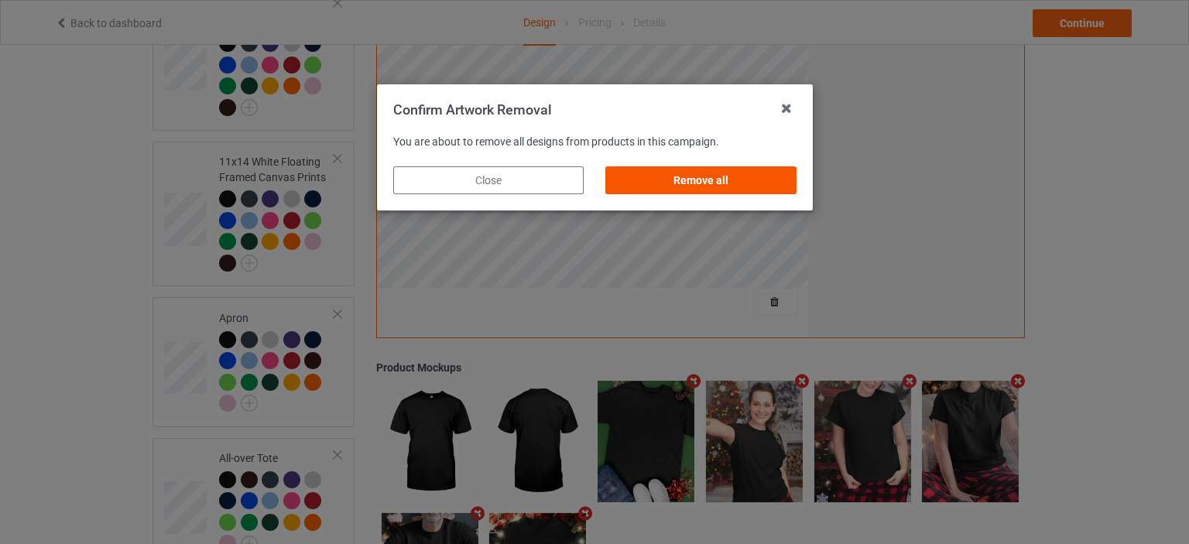
click at [731, 177] on div "Remove all" at bounding box center [700, 180] width 190 height 28
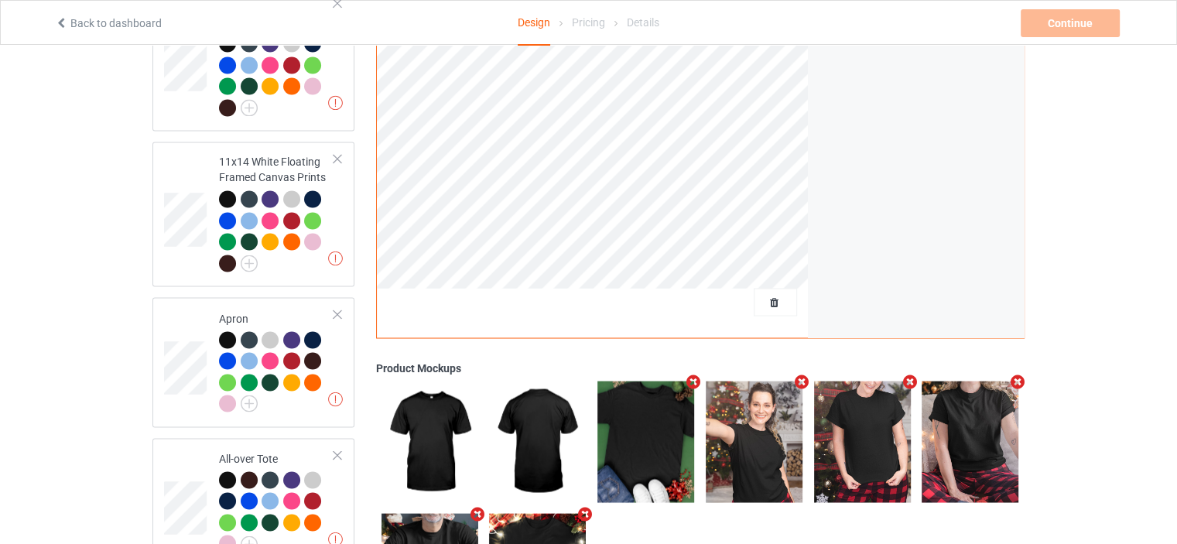
scroll to position [0, 0]
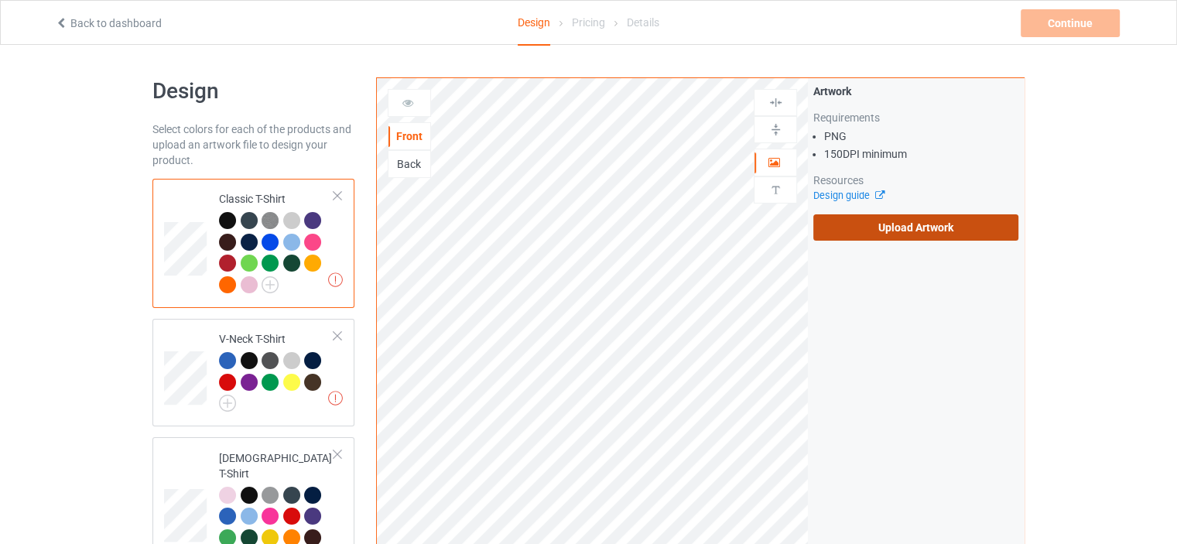
click at [923, 219] on label "Upload Artwork" at bounding box center [915, 227] width 205 height 26
click at [0, 0] on input "Upload Artwork" at bounding box center [0, 0] width 0 height 0
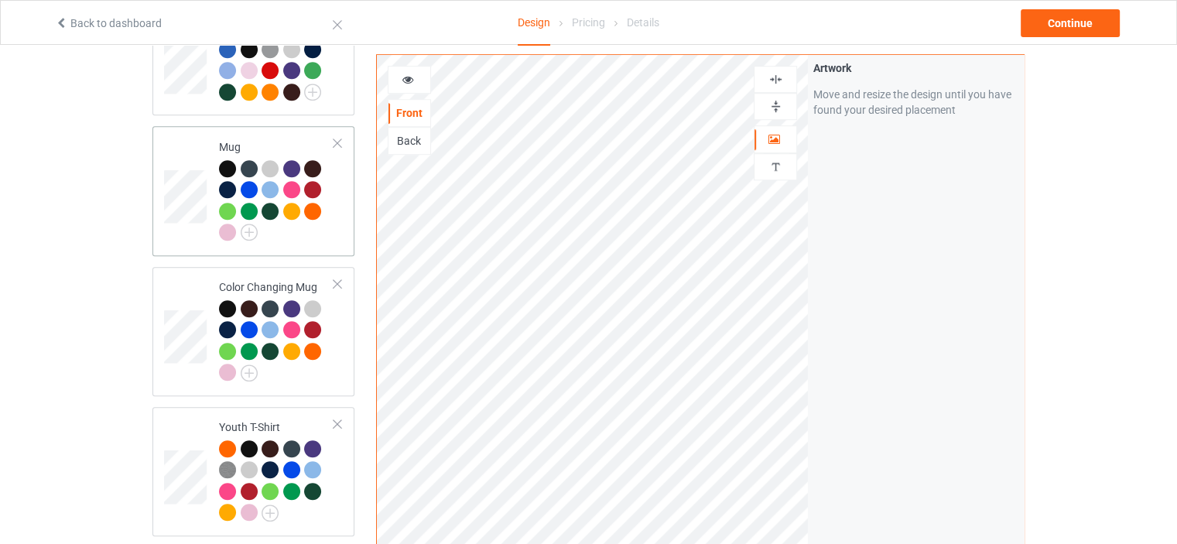
scroll to position [1084, 0]
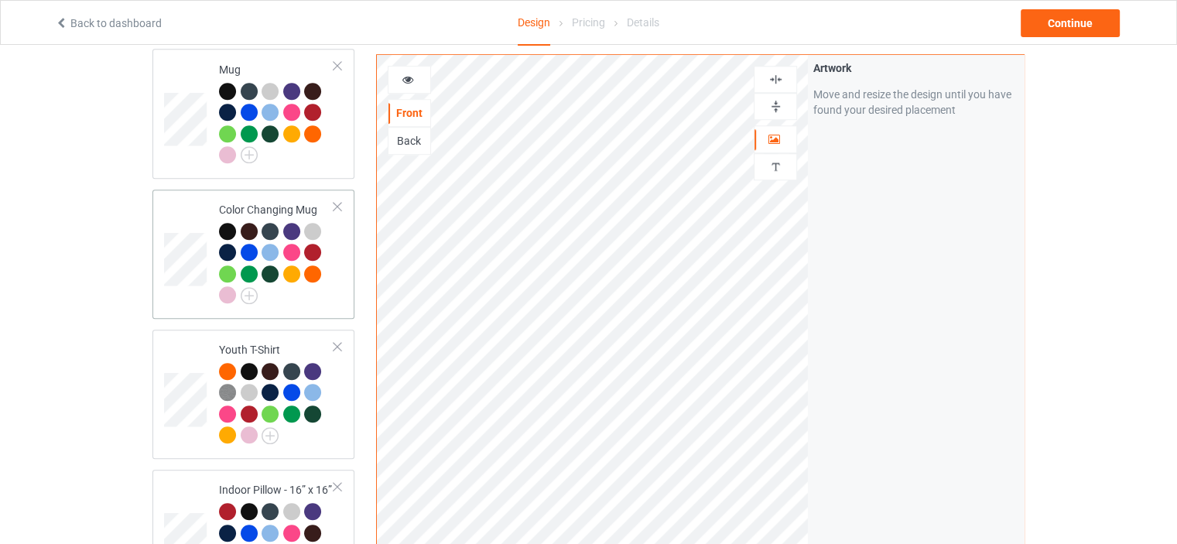
click at [271, 202] on div "Color Changing Mug" at bounding box center [276, 252] width 115 height 101
click at [780, 104] on img at bounding box center [776, 106] width 15 height 15
click at [783, 107] on div at bounding box center [776, 106] width 42 height 15
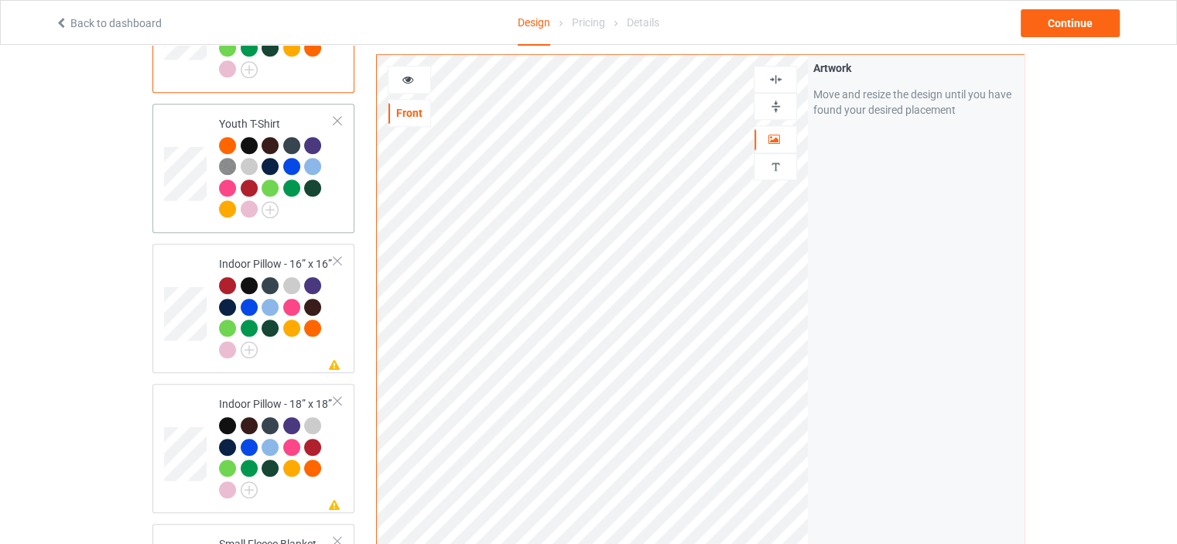
scroll to position [1316, 0]
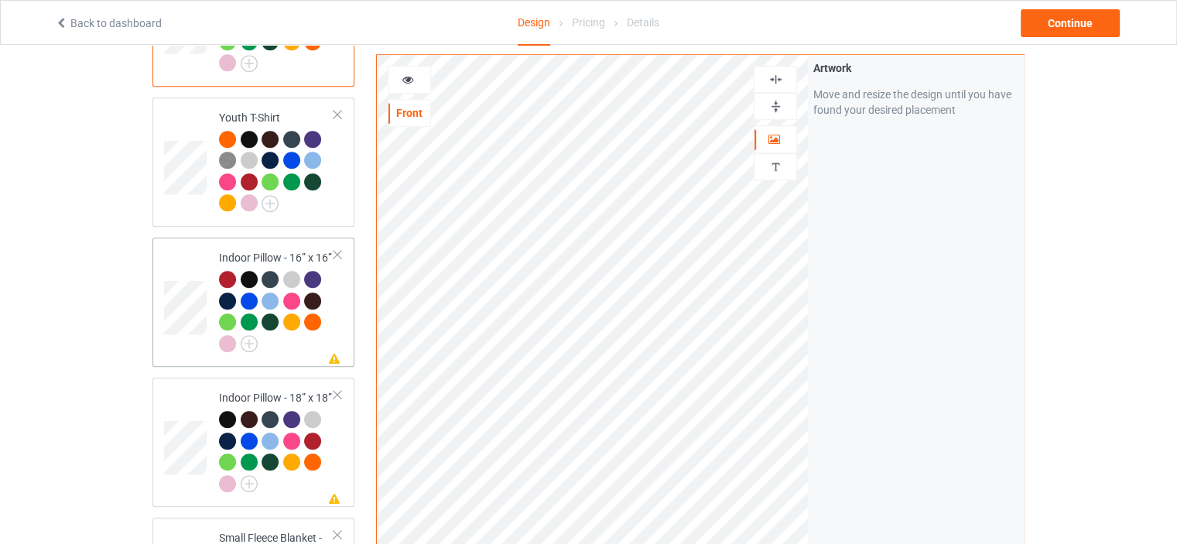
click at [274, 244] on td "Missing artwork on 1 side(s) Indoor Pillow - 16” x 16”" at bounding box center [277, 302] width 132 height 117
click at [777, 104] on img at bounding box center [776, 106] width 15 height 15
click at [776, 80] on img at bounding box center [776, 79] width 15 height 15
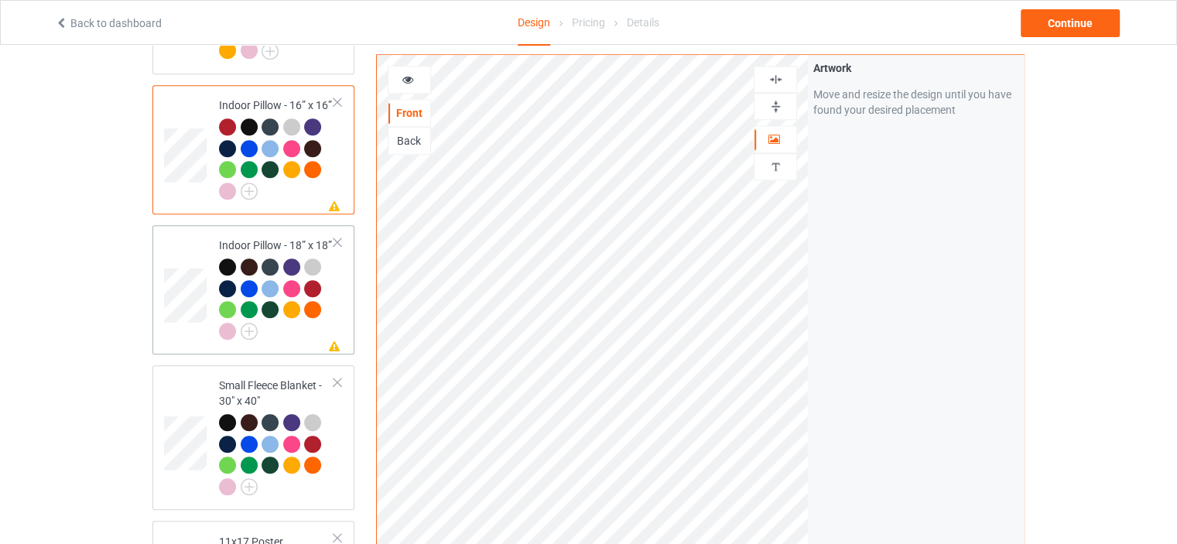
scroll to position [1471, 0]
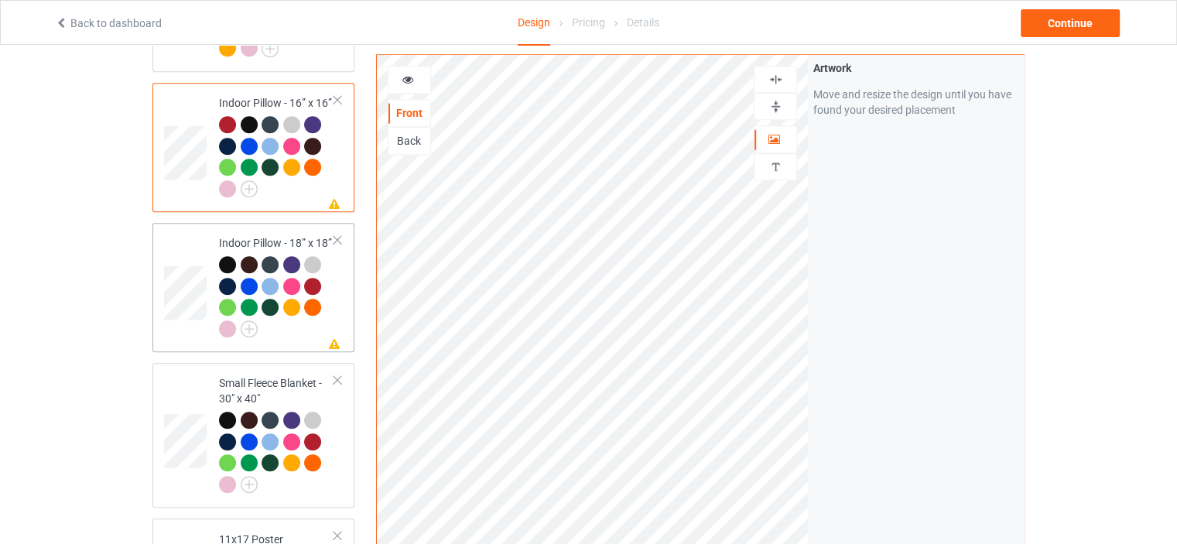
click at [285, 235] on div "Indoor Pillow - 18” x 18”" at bounding box center [276, 285] width 115 height 101
click at [783, 101] on img at bounding box center [776, 106] width 15 height 15
click at [782, 77] on img at bounding box center [776, 79] width 15 height 15
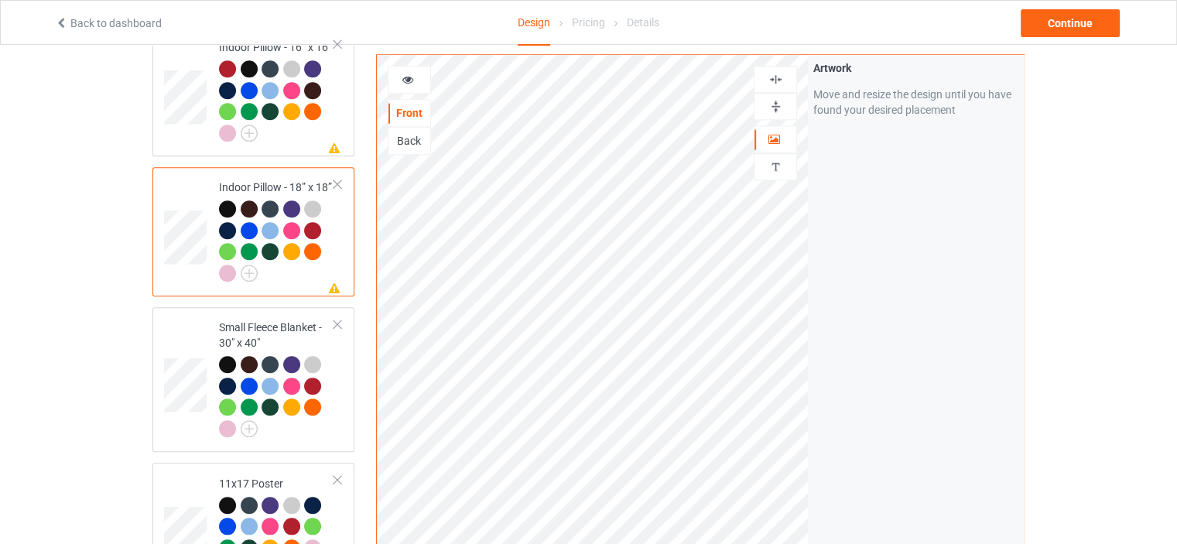
scroll to position [1548, 0]
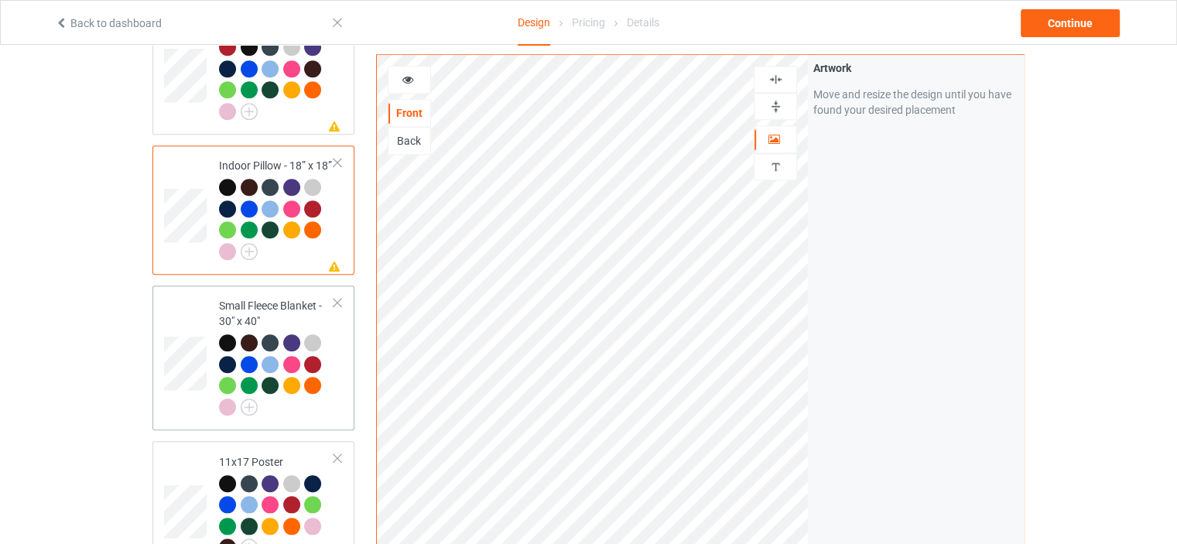
click at [269, 298] on div "Small Fleece Blanket - 30" x 40"" at bounding box center [276, 356] width 115 height 116
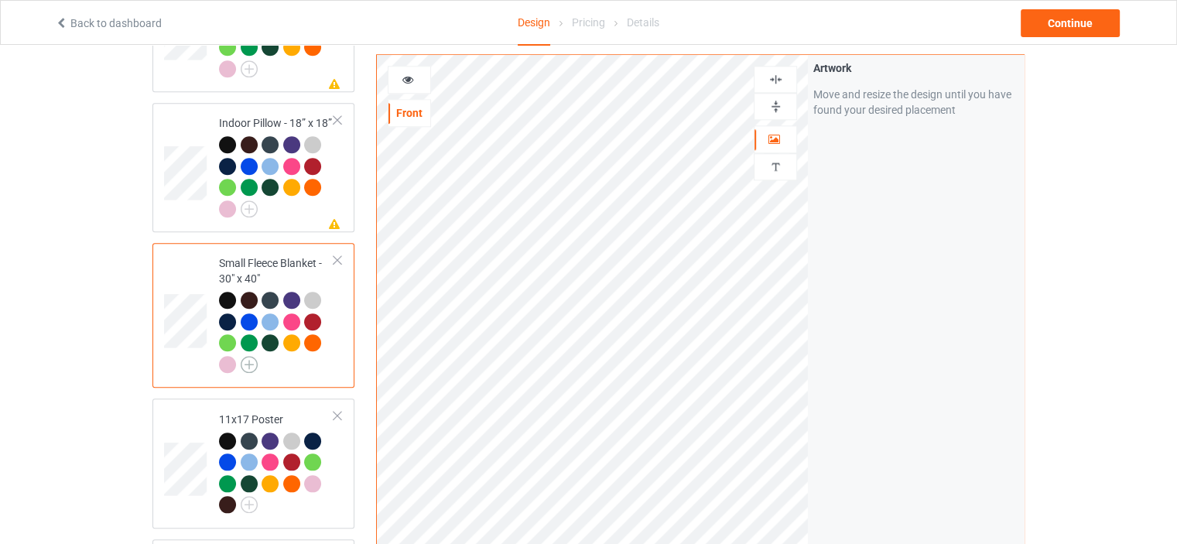
scroll to position [1625, 0]
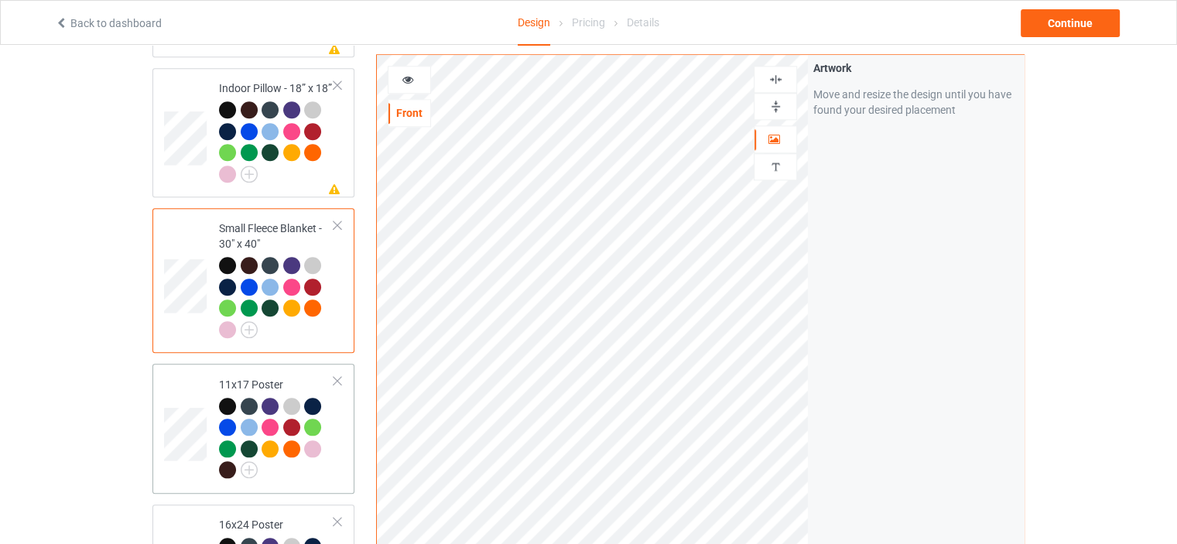
click at [261, 377] on div "11x17 Poster" at bounding box center [276, 427] width 115 height 101
click at [774, 108] on img at bounding box center [776, 106] width 15 height 15
click at [778, 77] on img at bounding box center [776, 79] width 15 height 15
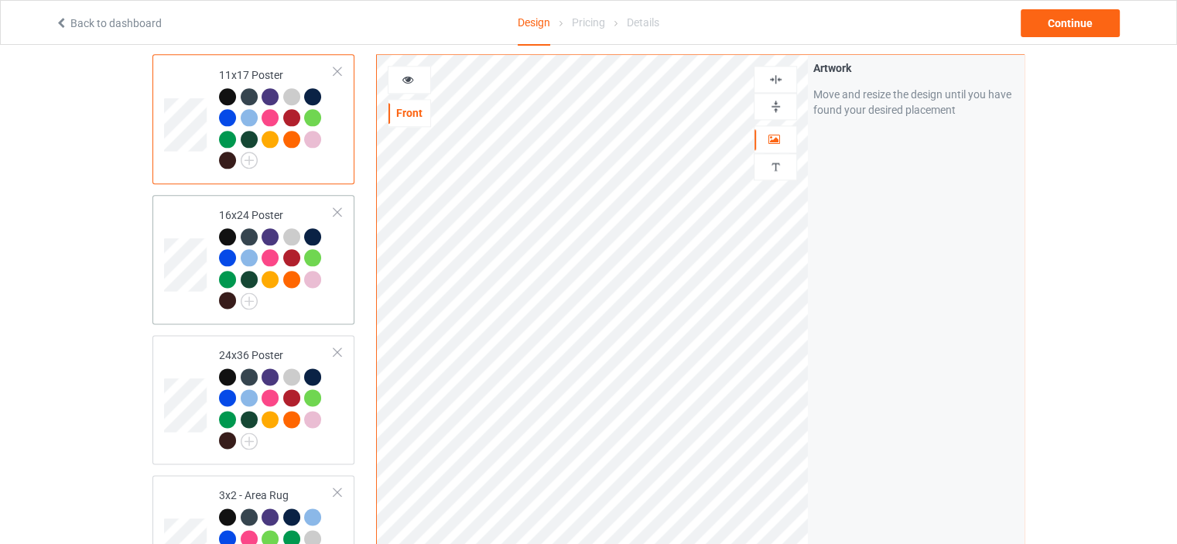
scroll to position [2012, 0]
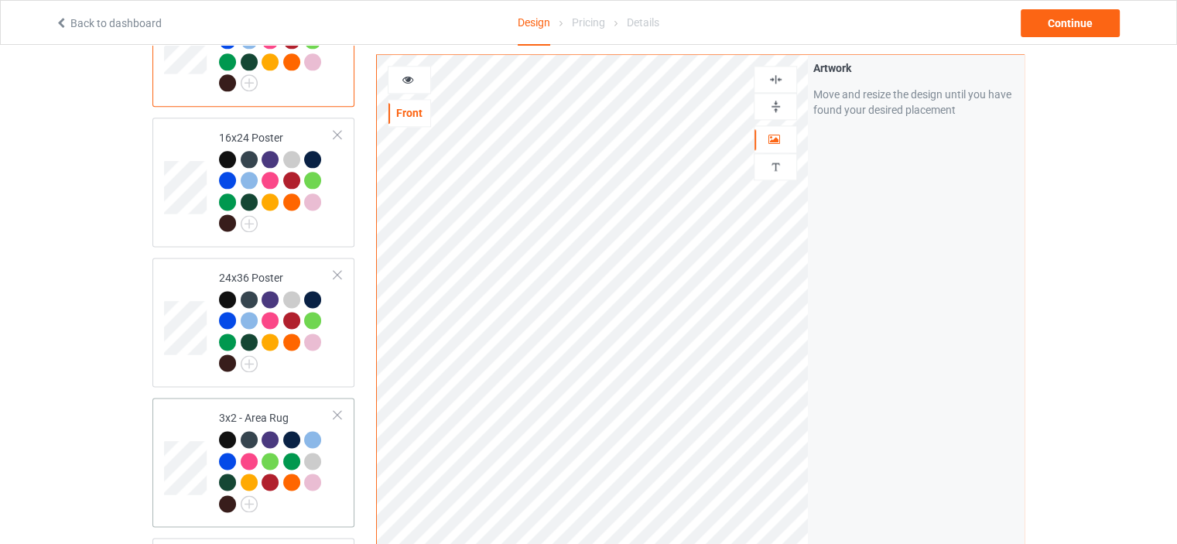
click at [267, 410] on div "3x2 - Area Rug" at bounding box center [276, 460] width 115 height 101
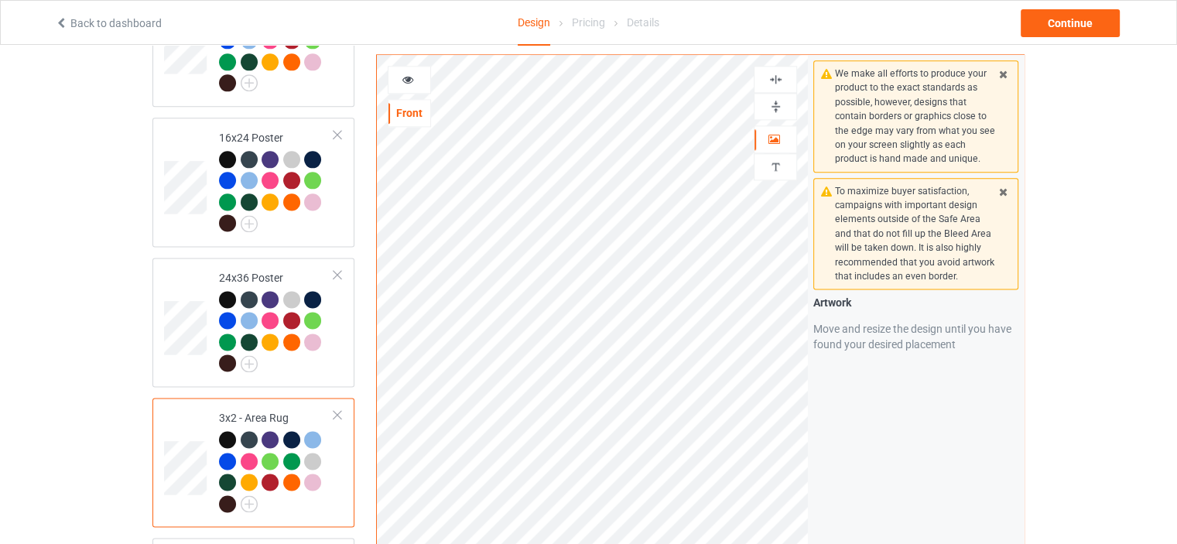
drag, startPoint x: 783, startPoint y: 107, endPoint x: 783, endPoint y: 86, distance: 20.9
click at [783, 104] on div at bounding box center [776, 106] width 42 height 15
click at [782, 80] on img at bounding box center [776, 79] width 15 height 15
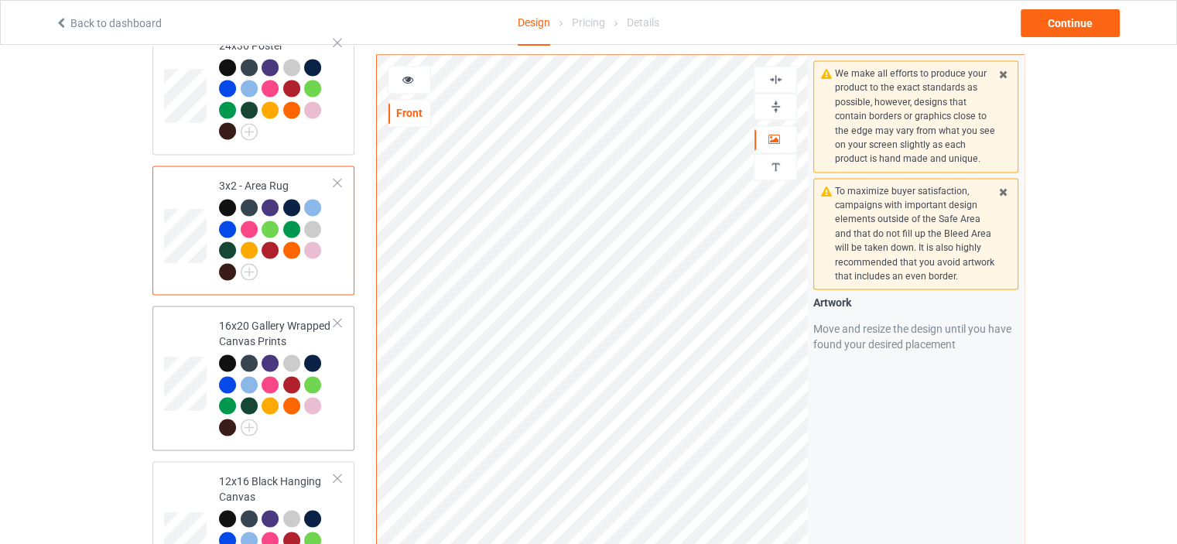
click at [261, 318] on div "16x20 Gallery Wrapped Canvas Prints" at bounding box center [276, 376] width 115 height 116
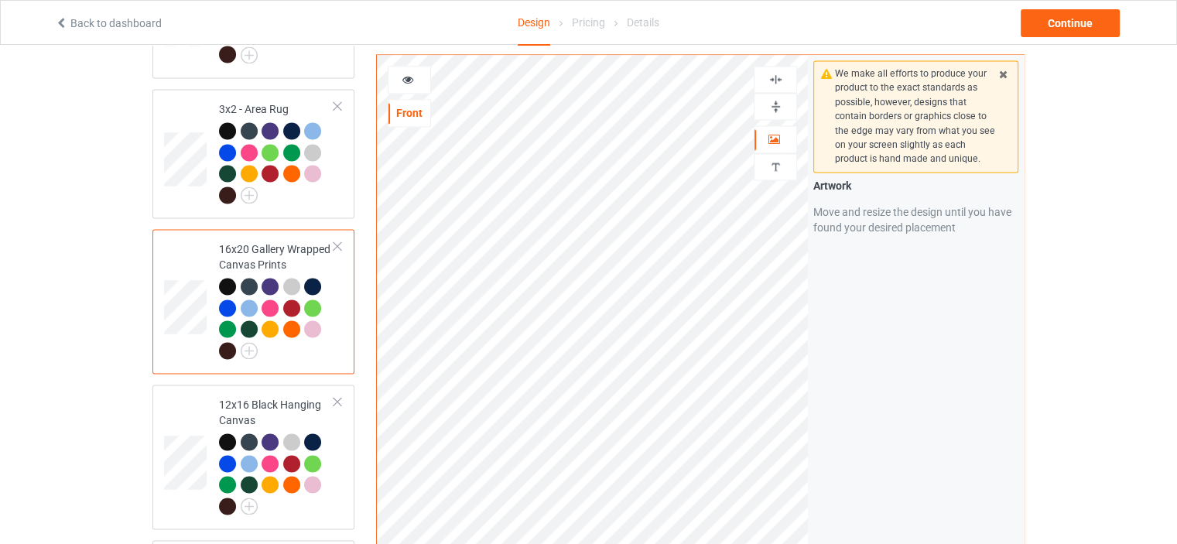
scroll to position [2322, 0]
click at [263, 396] on div "12x16 Black Hanging Canvas" at bounding box center [276, 454] width 115 height 116
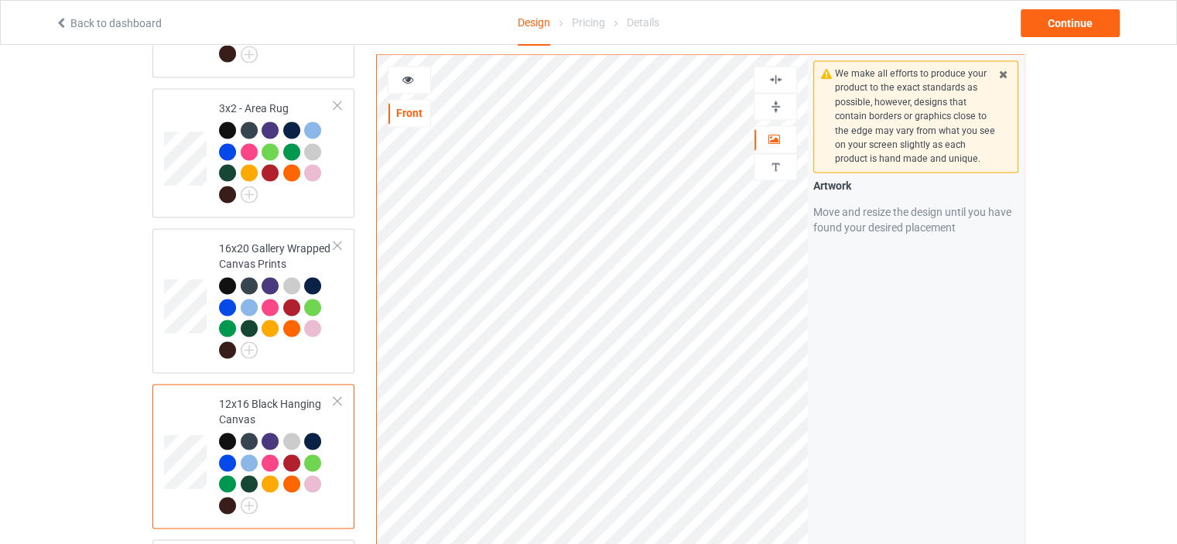
click at [770, 111] on img at bounding box center [776, 106] width 15 height 15
click at [783, 83] on img at bounding box center [776, 79] width 15 height 15
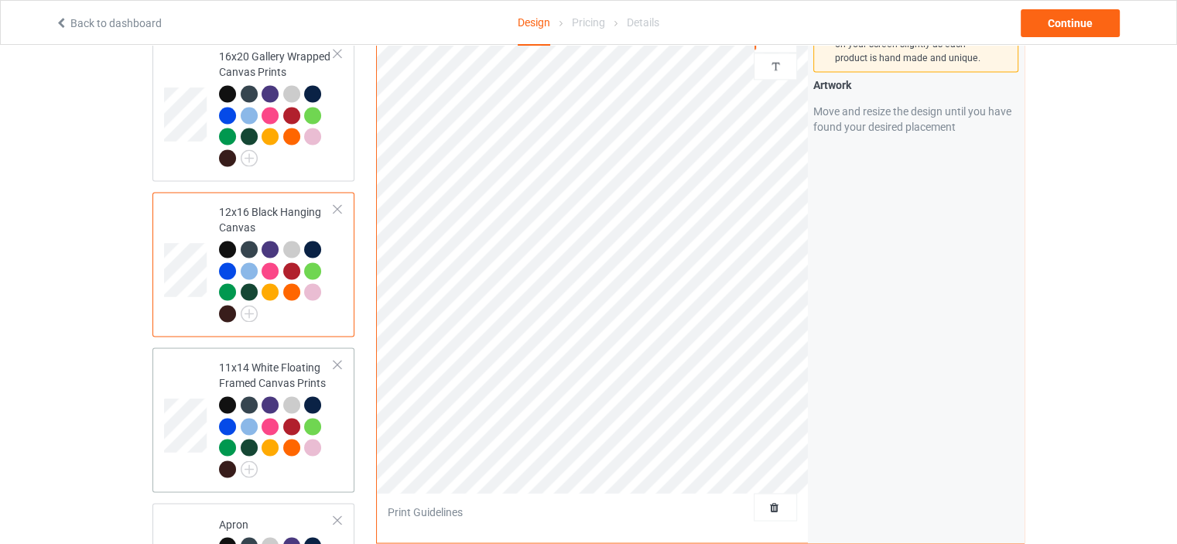
scroll to position [2554, 0]
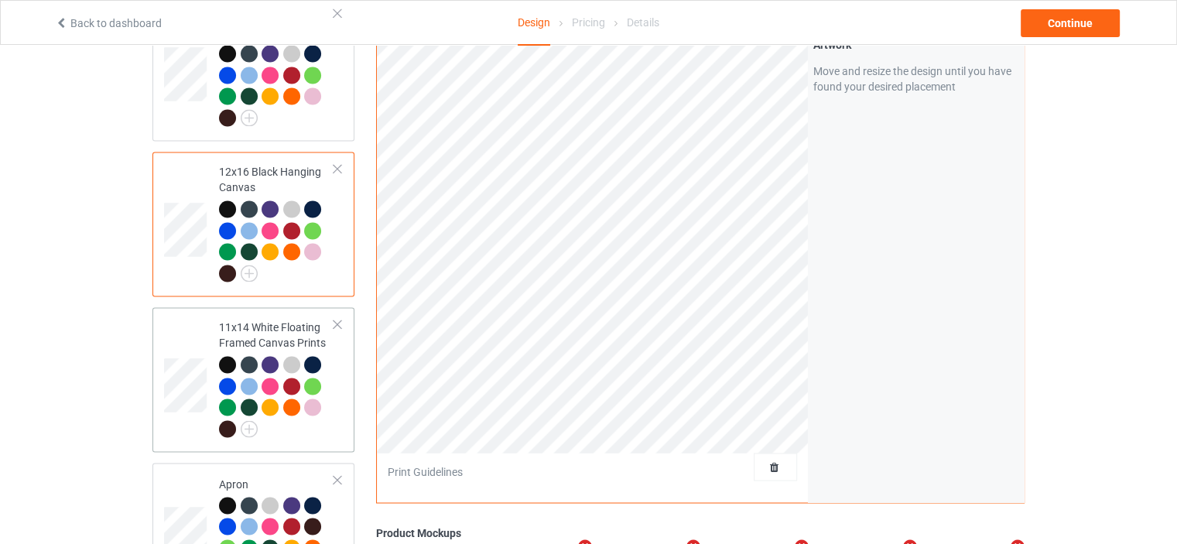
click at [273, 320] on div "11x14 White Floating Framed Canvas Prints" at bounding box center [276, 378] width 115 height 116
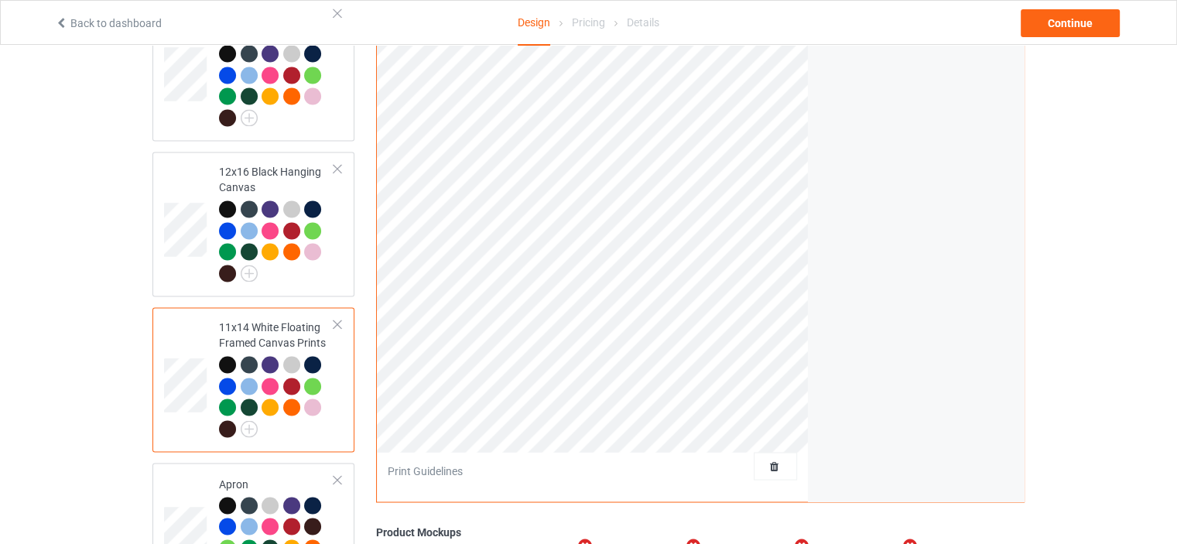
scroll to position [2399, 0]
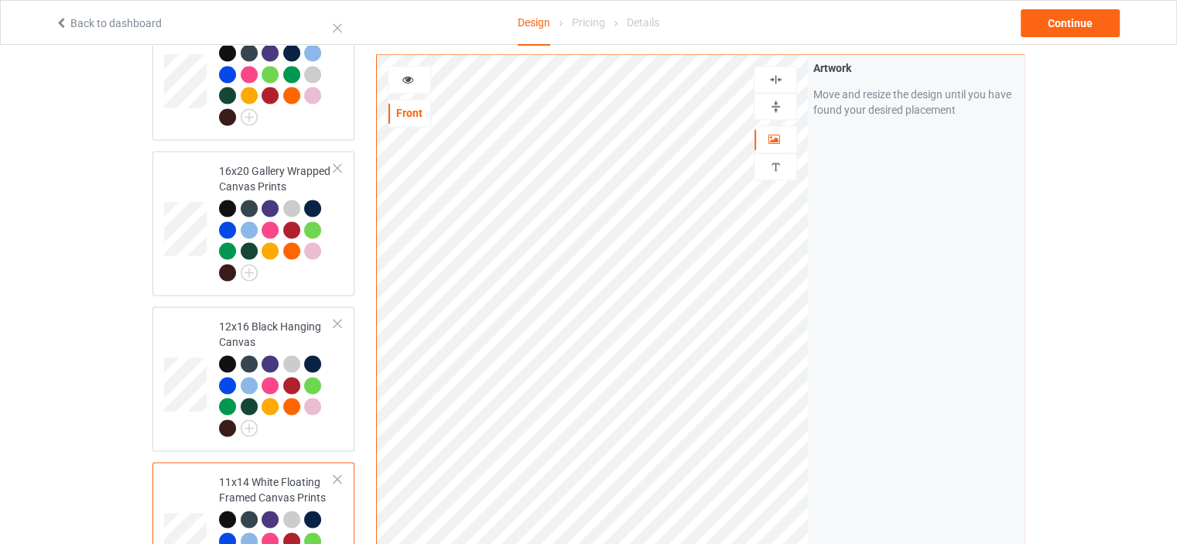
click at [780, 99] on img at bounding box center [776, 106] width 15 height 15
click at [780, 72] on img at bounding box center [776, 79] width 15 height 15
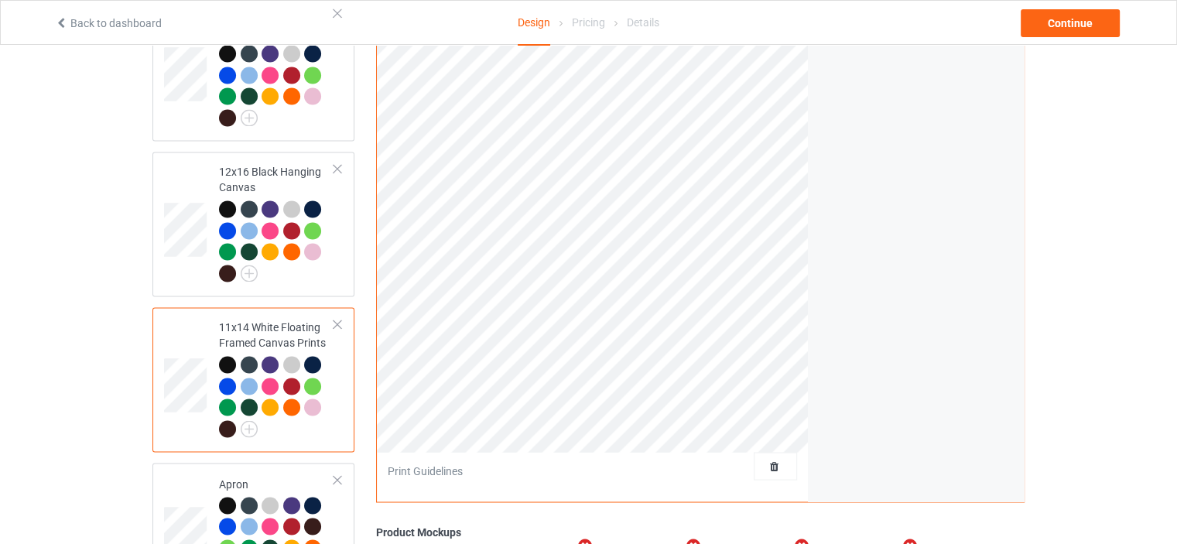
scroll to position [2709, 0]
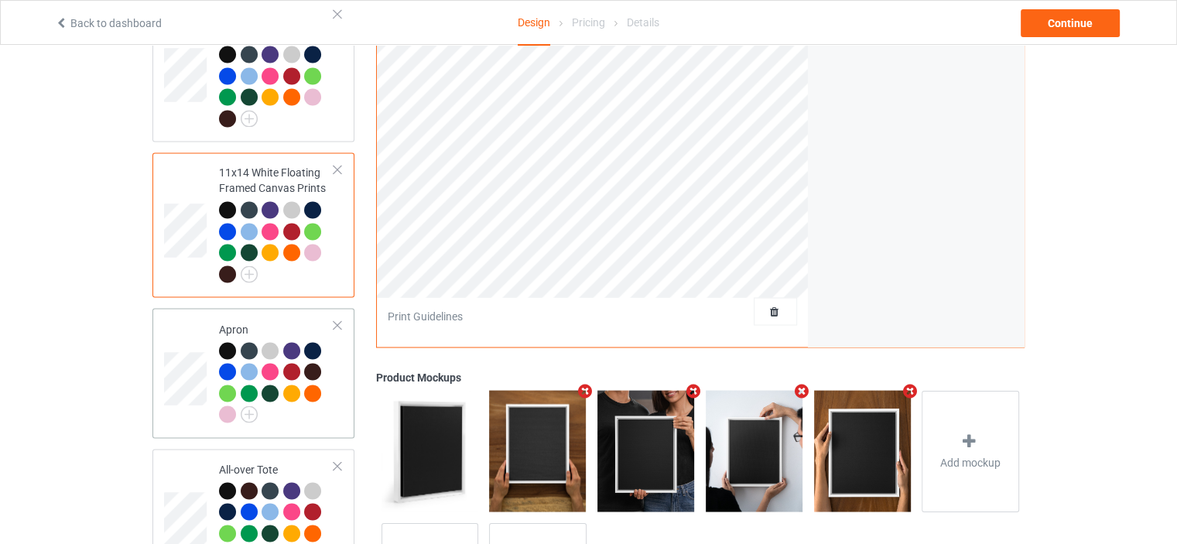
click at [276, 321] on div "Apron" at bounding box center [276, 371] width 115 height 101
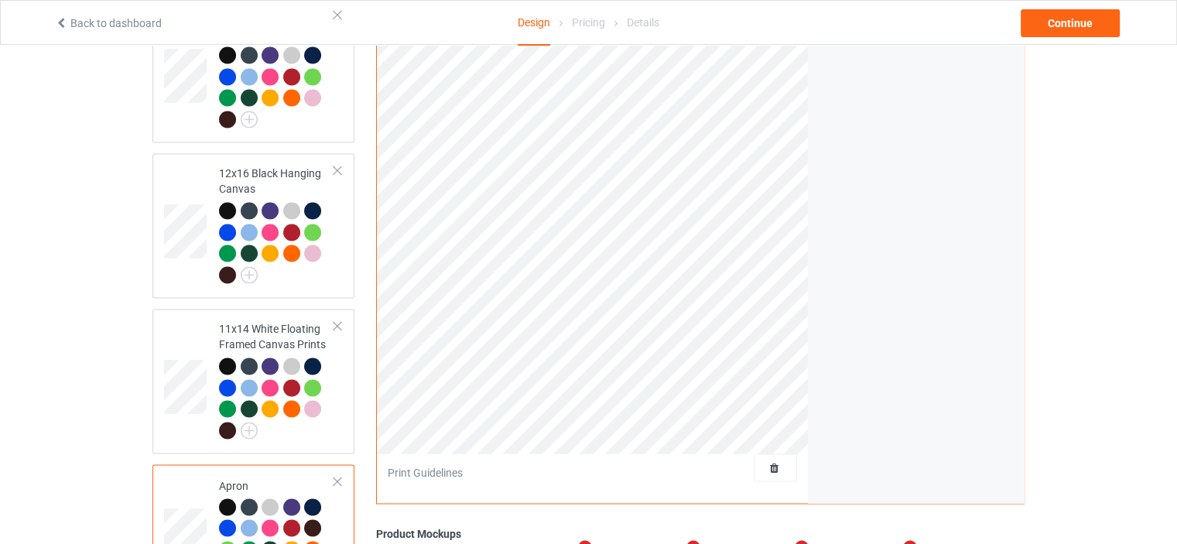
scroll to position [2399, 0]
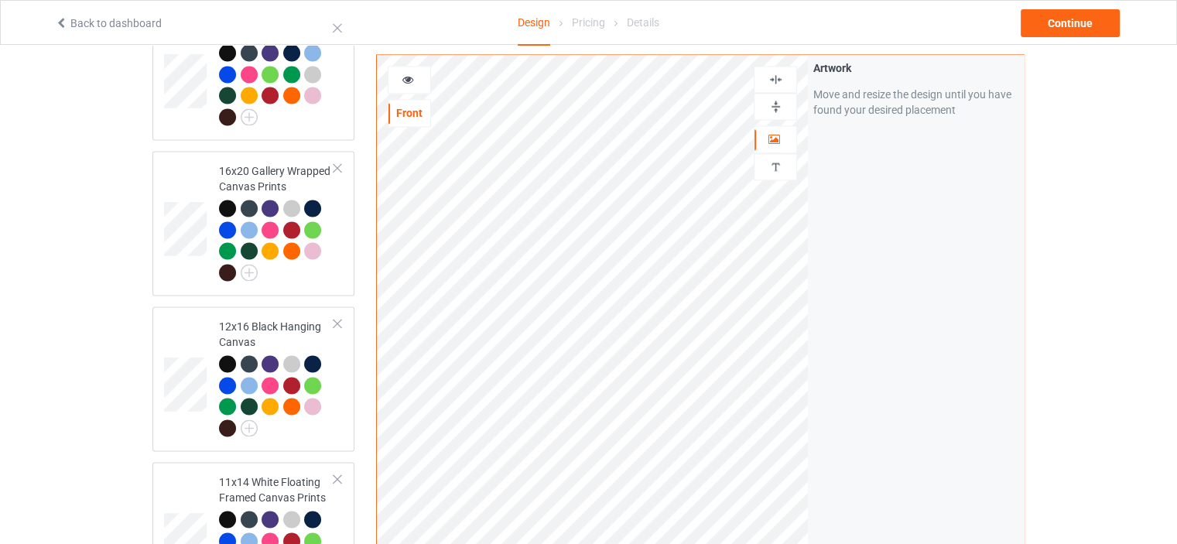
click at [781, 72] on img at bounding box center [776, 79] width 15 height 15
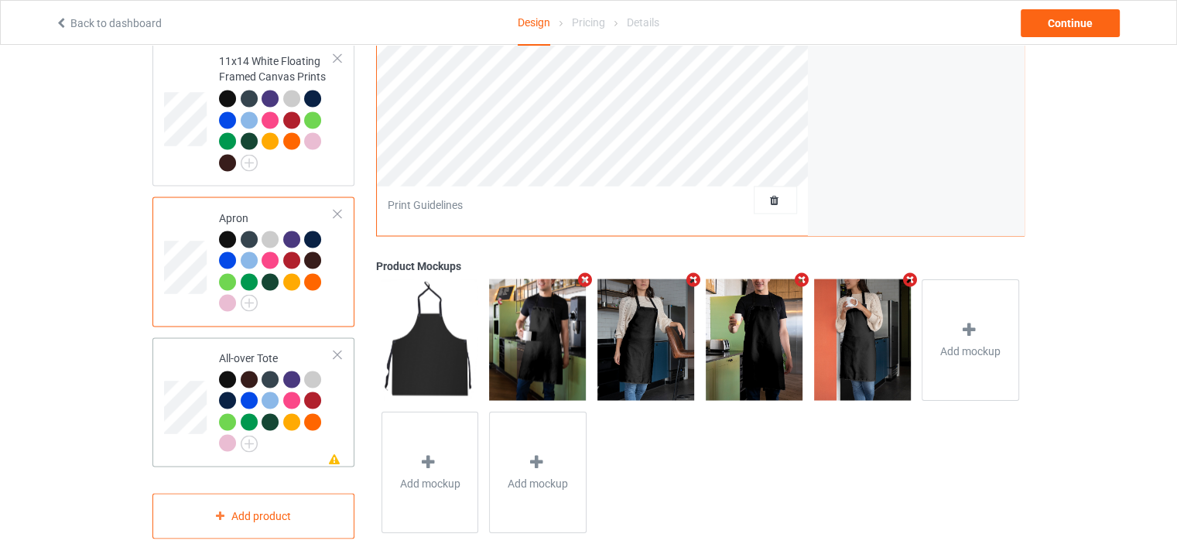
click at [254, 350] on div "All-over Tote" at bounding box center [276, 400] width 115 height 101
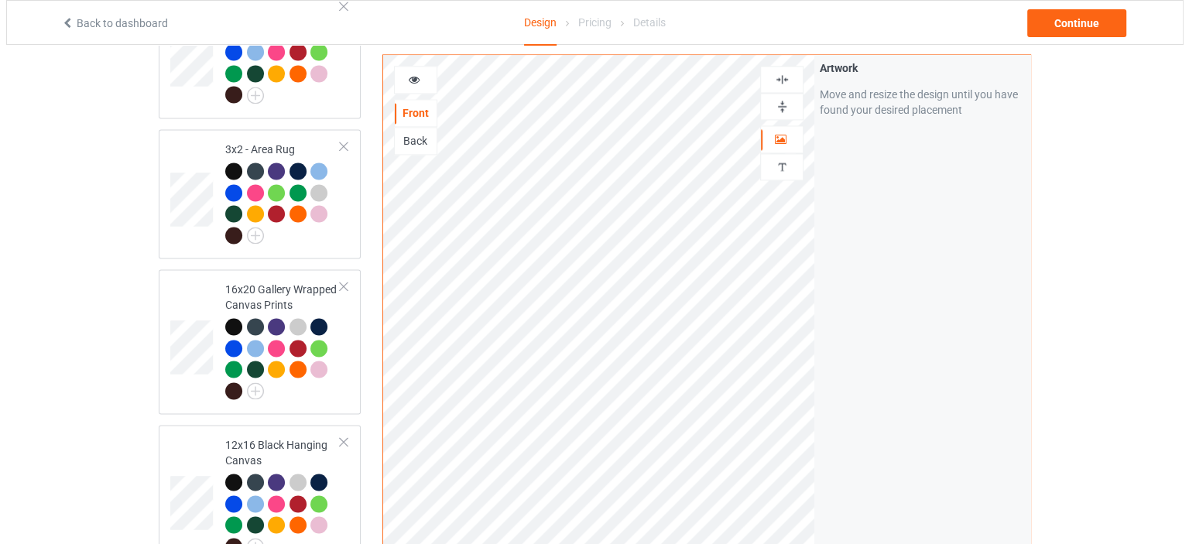
scroll to position [2279, 0]
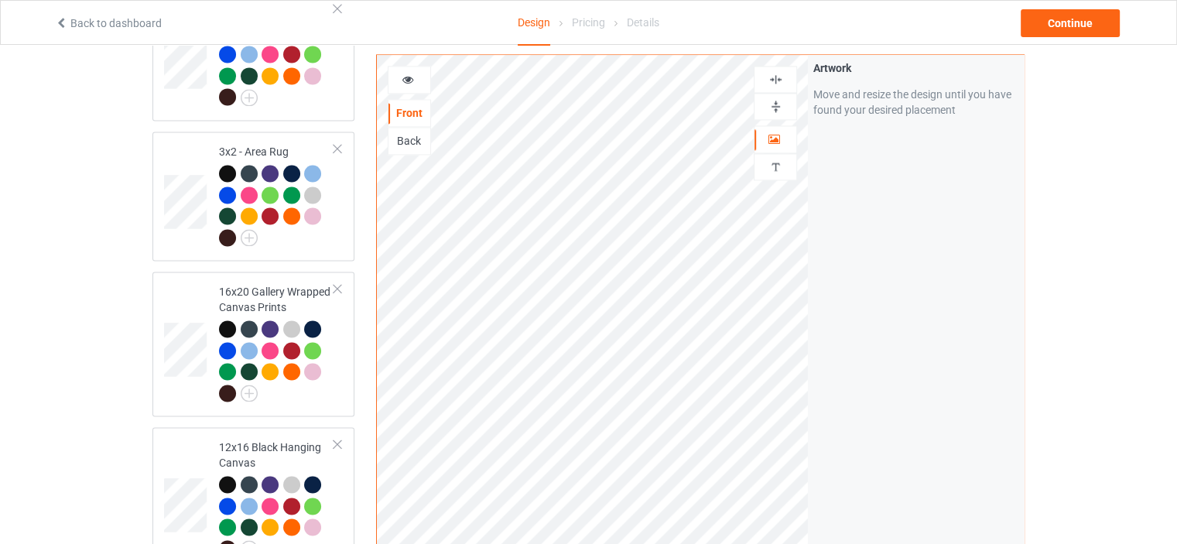
click at [776, 80] on img at bounding box center [776, 79] width 15 height 15
click at [1062, 28] on div "Continue" at bounding box center [1070, 23] width 99 height 28
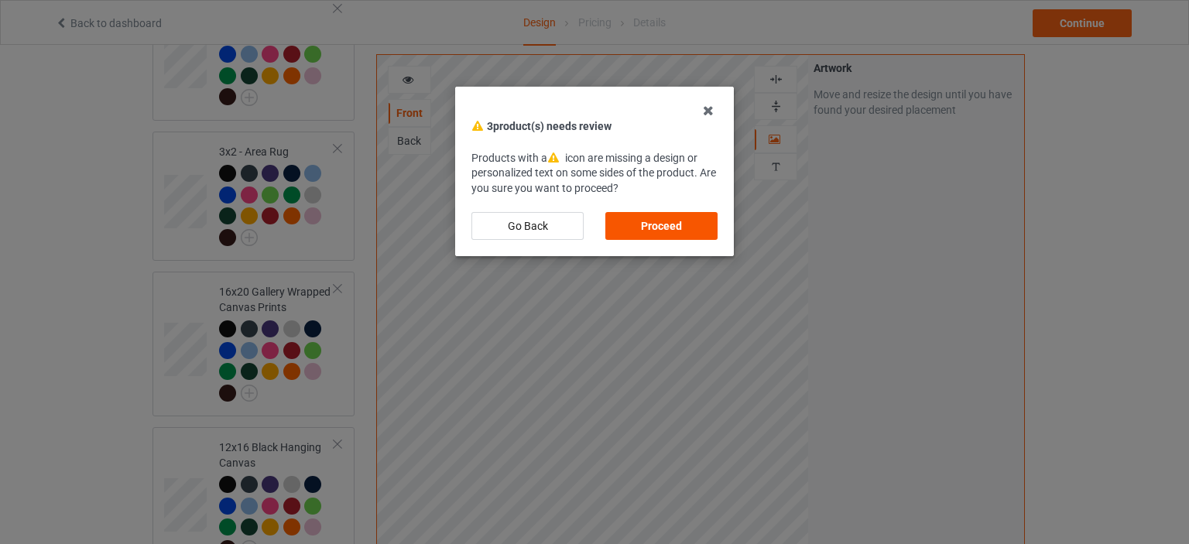
click at [659, 224] on div "Proceed" at bounding box center [661, 226] width 112 height 28
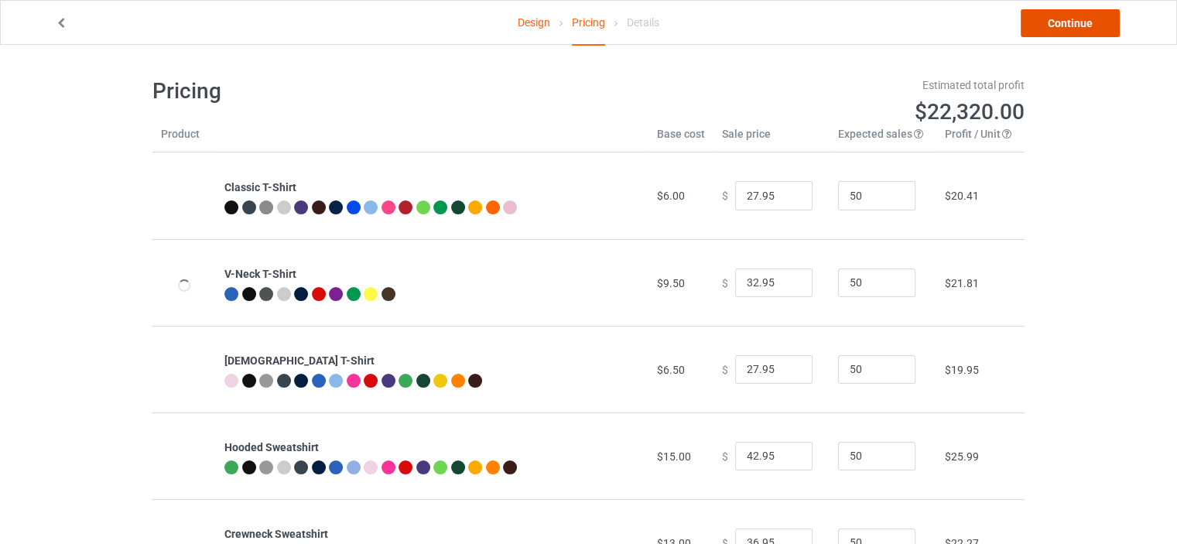
click at [1081, 19] on link "Continue" at bounding box center [1070, 23] width 99 height 28
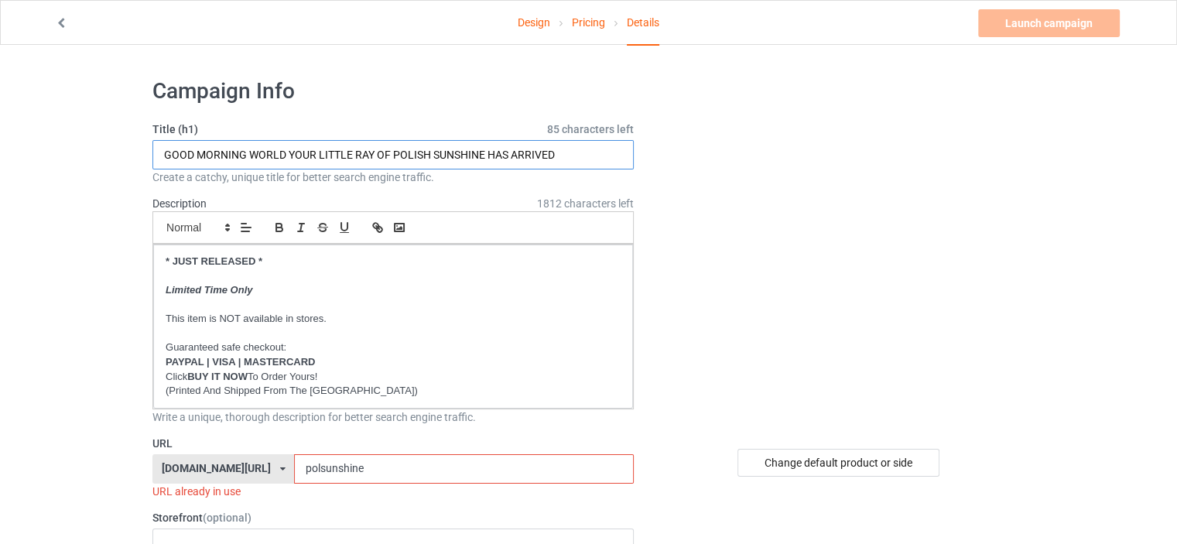
drag, startPoint x: 581, startPoint y: 157, endPoint x: 0, endPoint y: 137, distance: 581.6
type input "POLISH ROOTS"
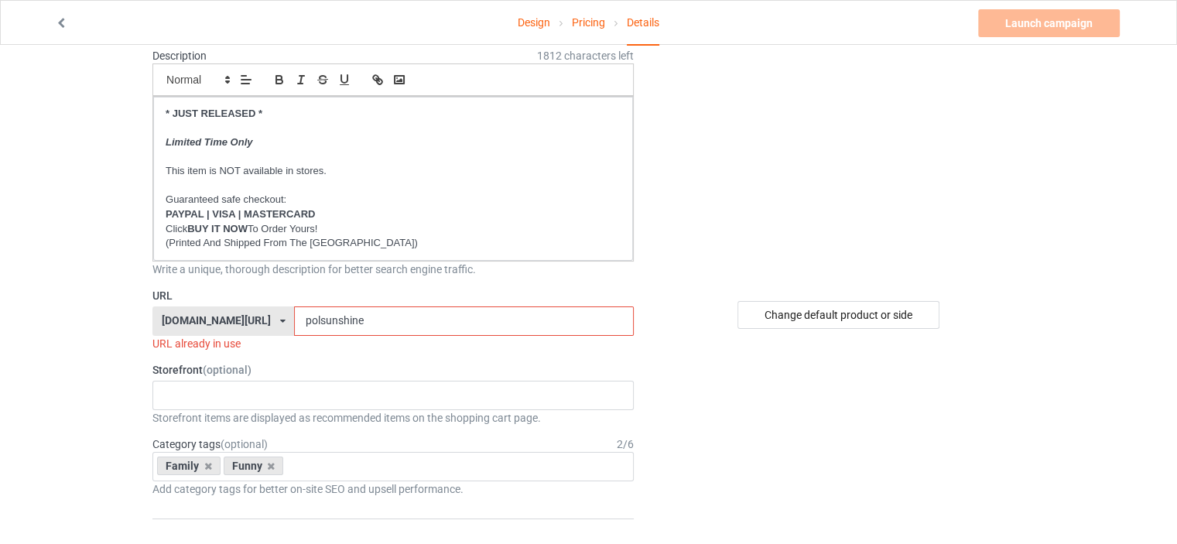
scroll to position [155, 0]
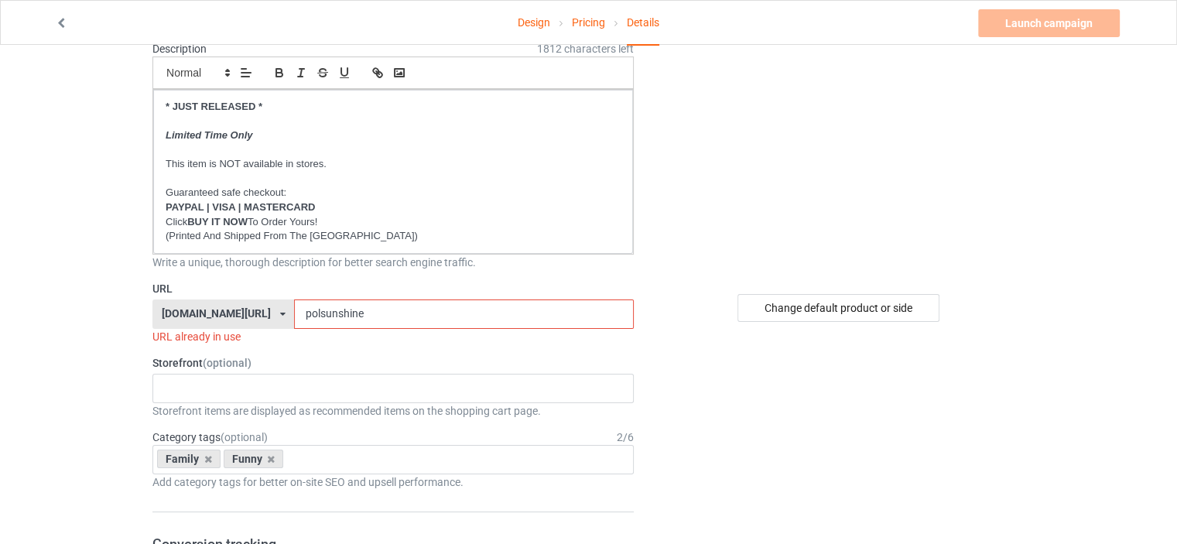
drag, startPoint x: 372, startPoint y: 313, endPoint x: 146, endPoint y: 313, distance: 226.0
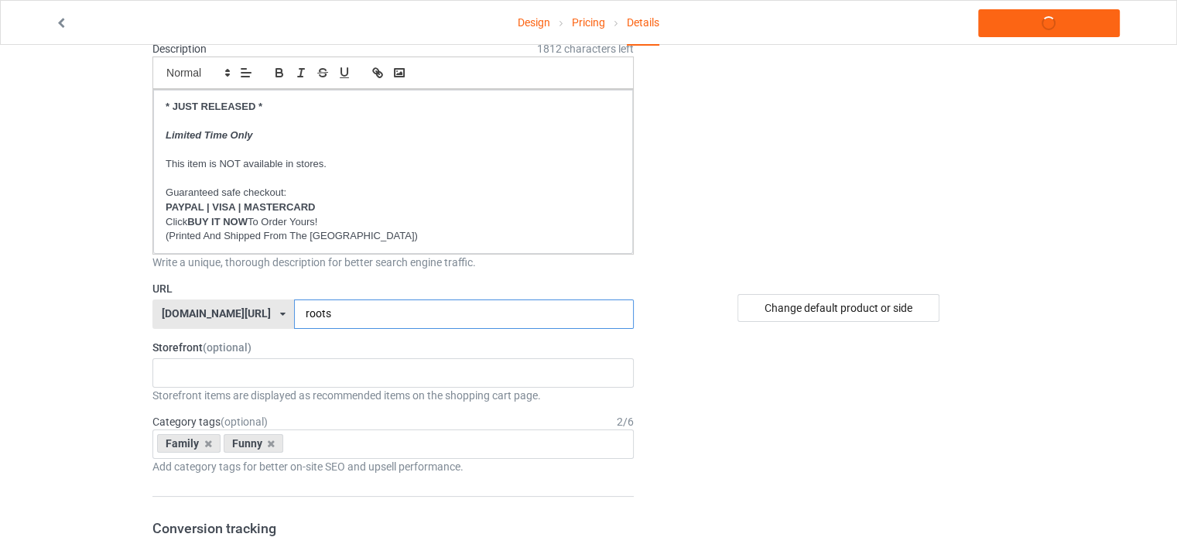
type input "roots"
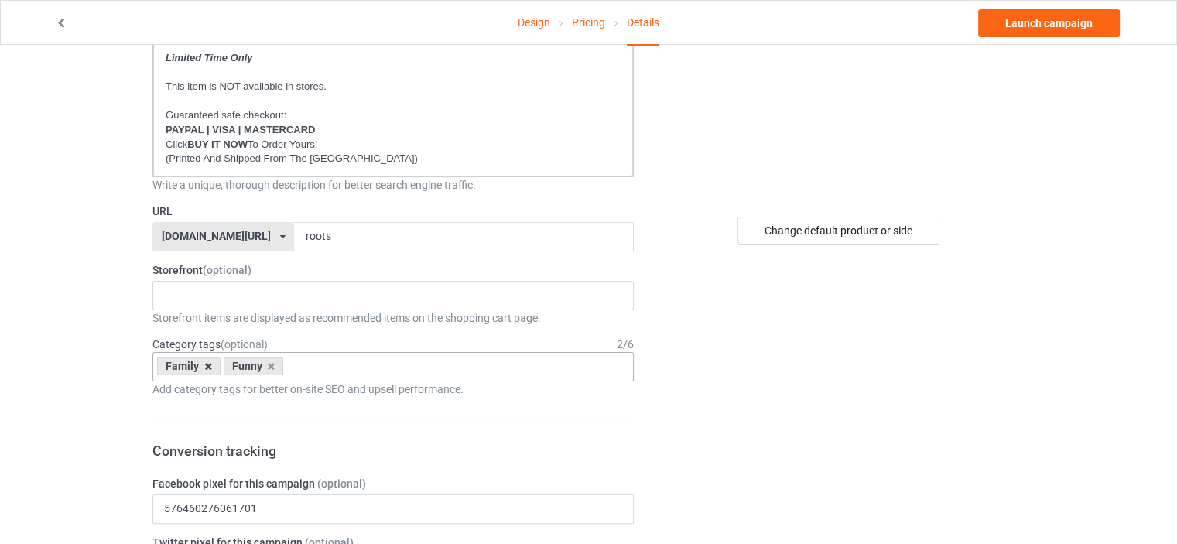
click at [207, 362] on icon at bounding box center [208, 366] width 8 height 10
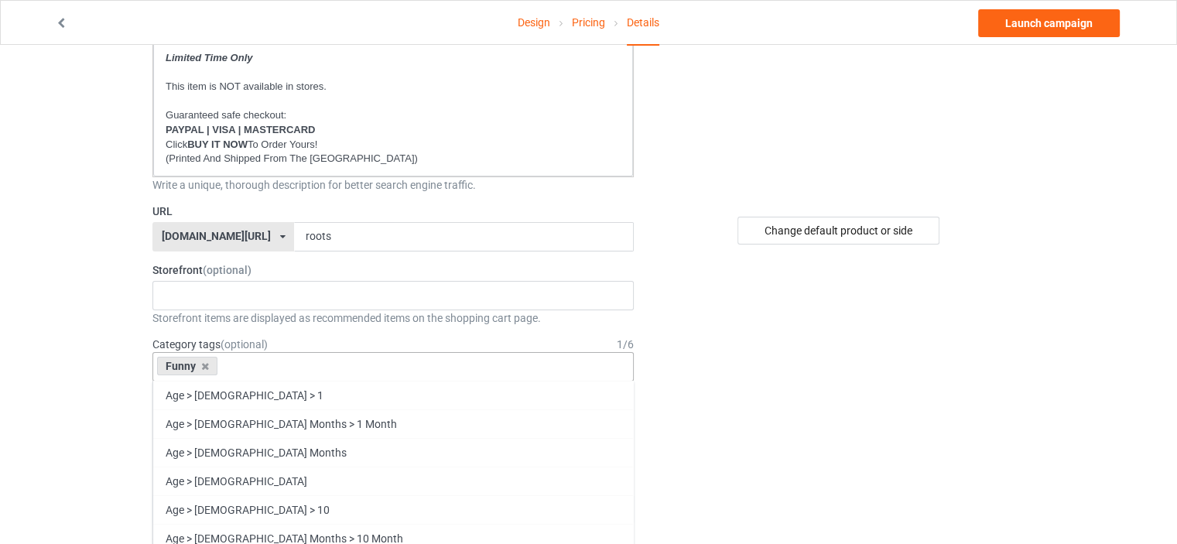
drag, startPoint x: 206, startPoint y: 366, endPoint x: 229, endPoint y: 364, distance: 23.3
click at [207, 365] on icon at bounding box center [205, 366] width 8 height 10
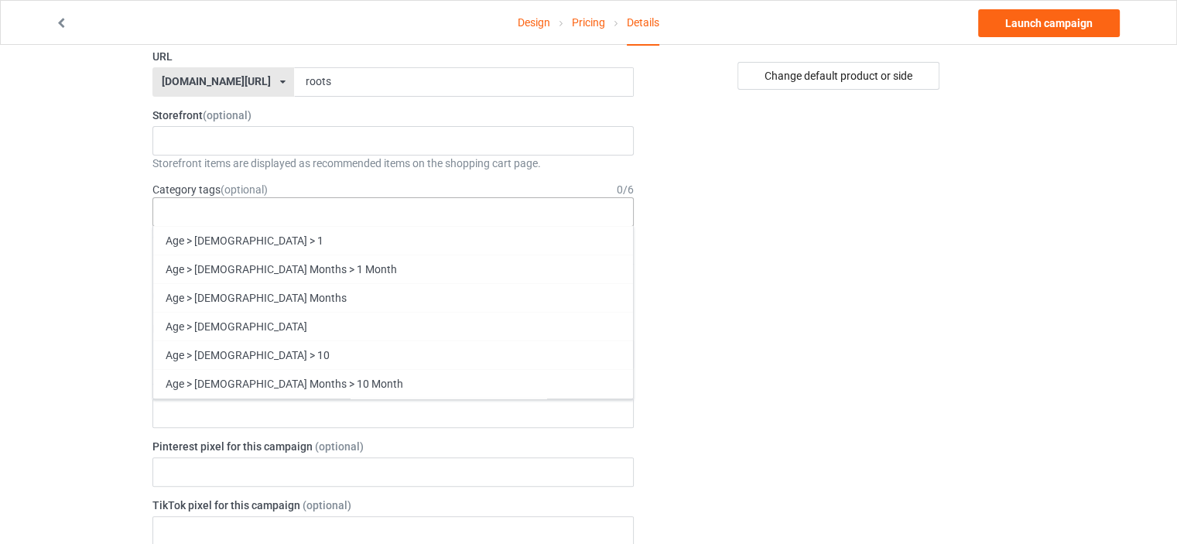
scroll to position [66307, 0]
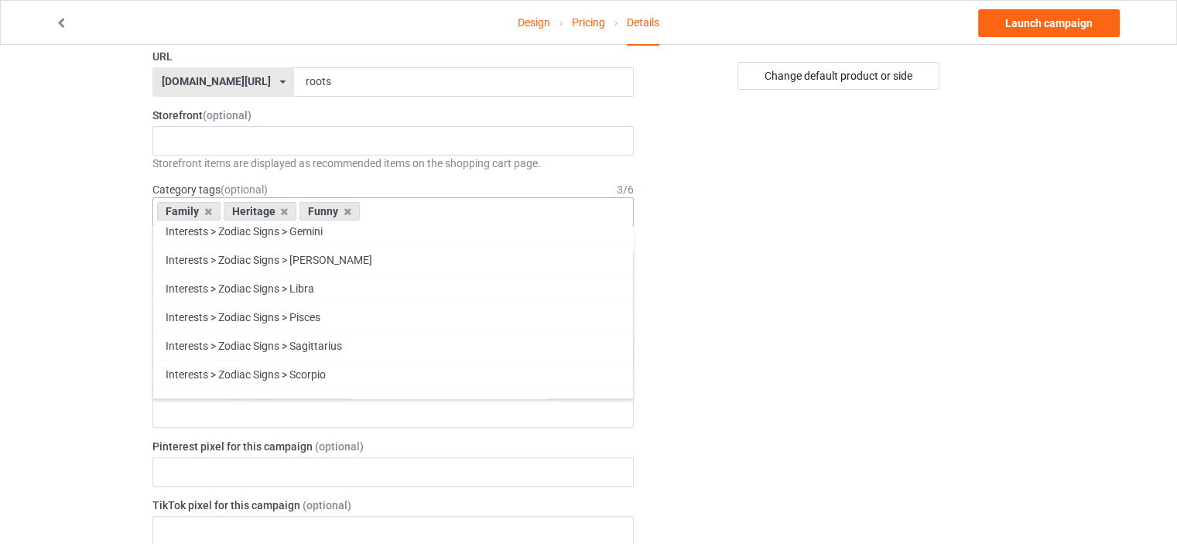
click at [971, 247] on div "Change default product or side" at bounding box center [840, 510] width 391 height 1660
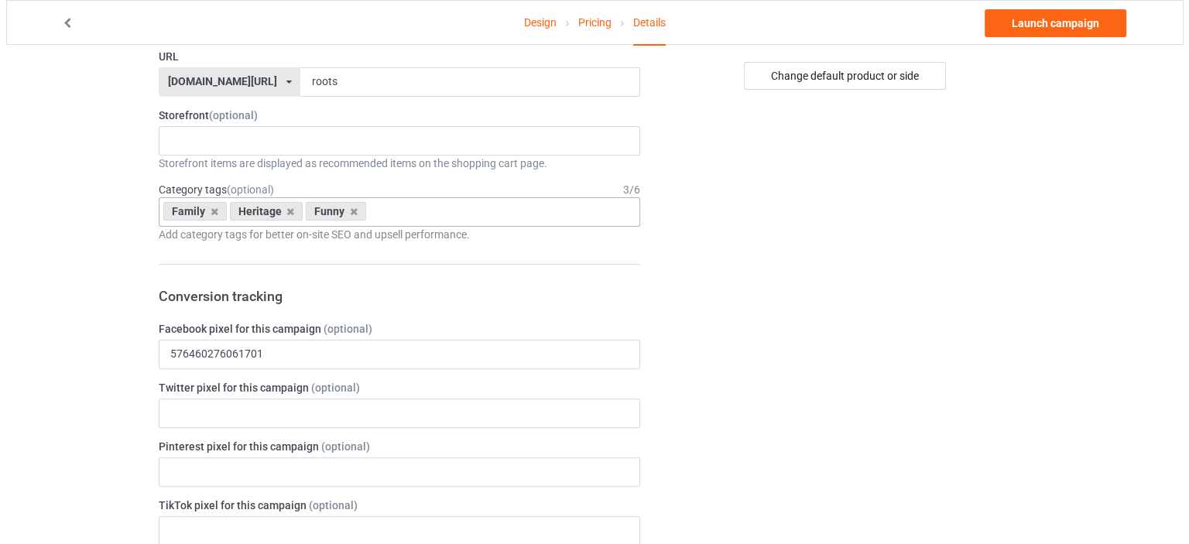
scroll to position [0, 0]
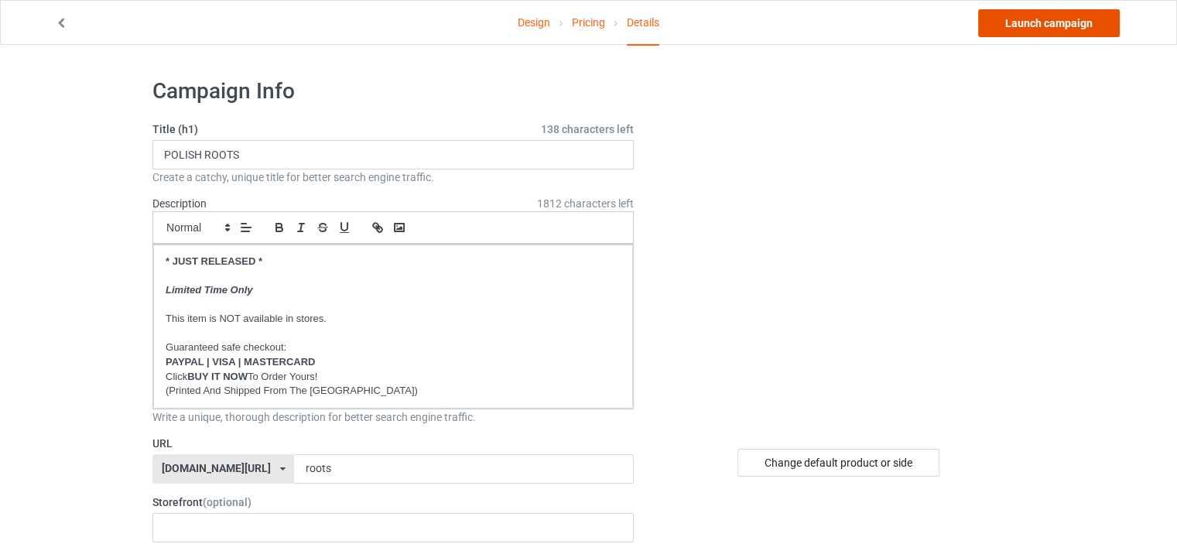
click at [1070, 26] on link "Launch campaign" at bounding box center [1049, 23] width 142 height 28
